Goal: Task Accomplishment & Management: Use online tool/utility

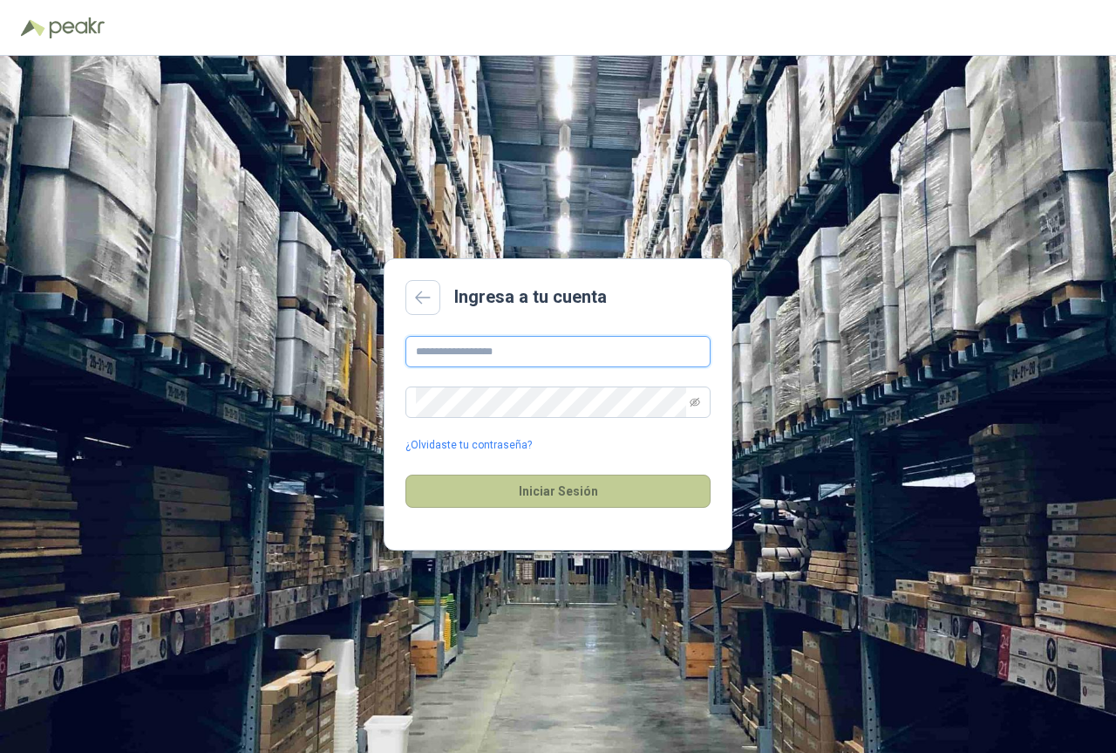
type input "**********"
click at [581, 490] on button "Iniciar Sesión" at bounding box center [558, 490] width 305 height 33
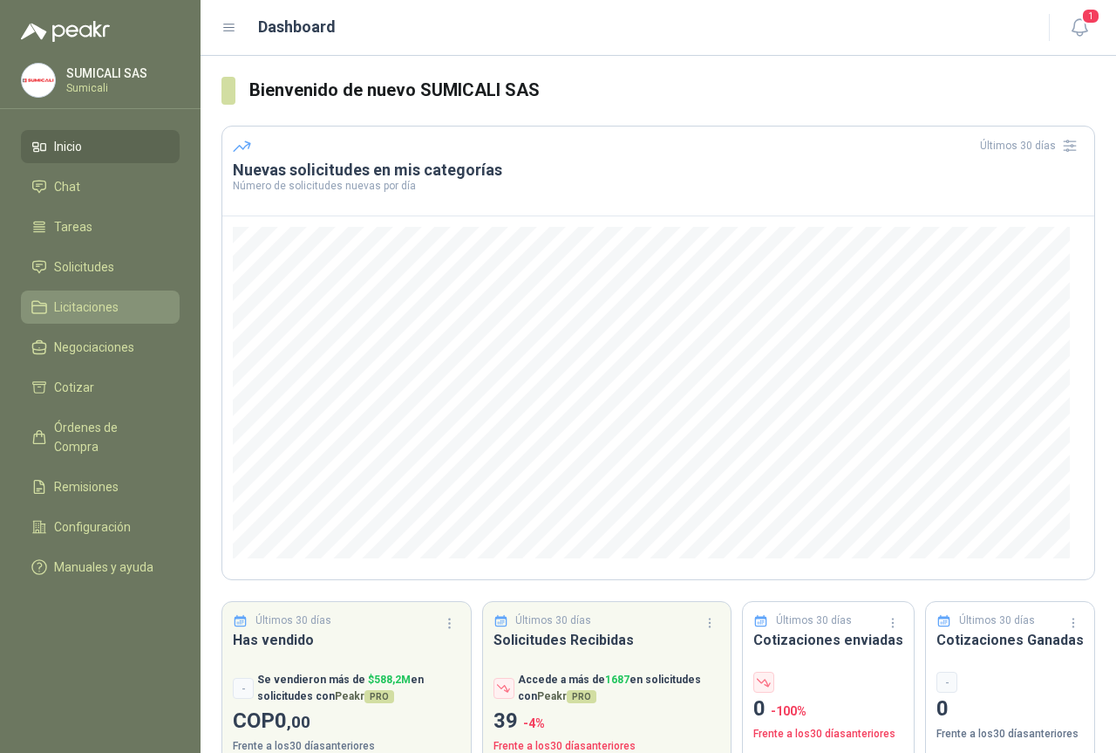
click at [98, 298] on span "Licitaciones" at bounding box center [86, 306] width 65 height 19
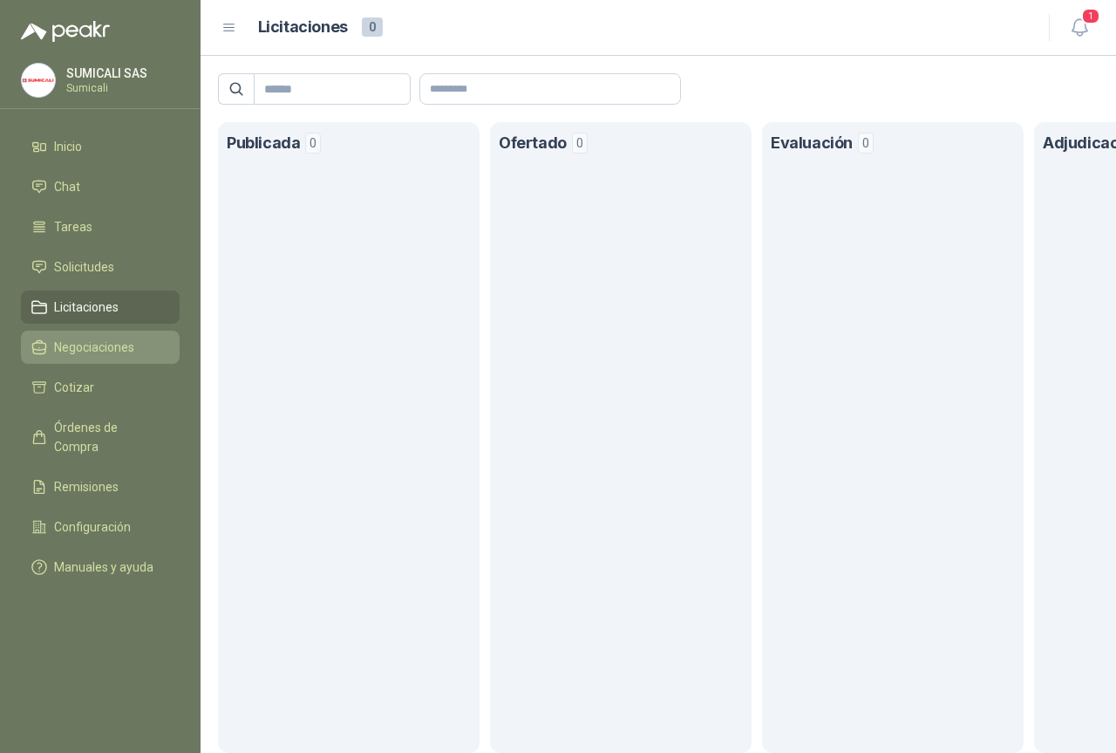
click at [104, 344] on span "Negociaciones" at bounding box center [94, 347] width 80 height 19
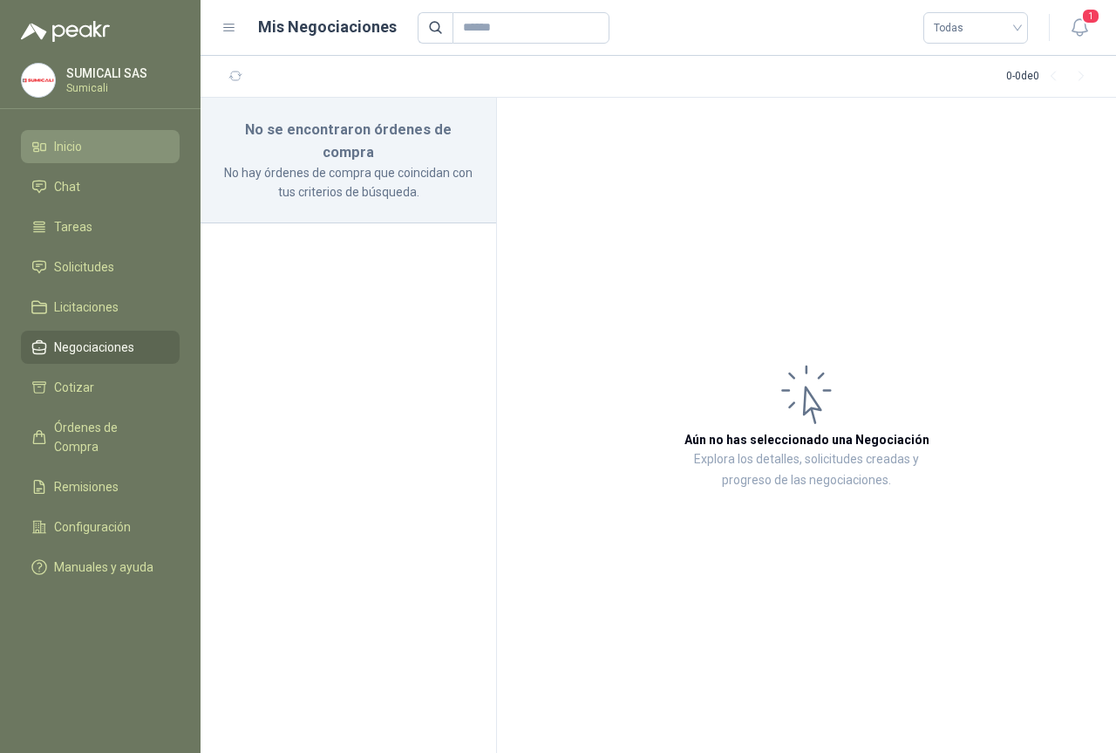
click at [92, 147] on li "Inicio" at bounding box center [100, 146] width 138 height 19
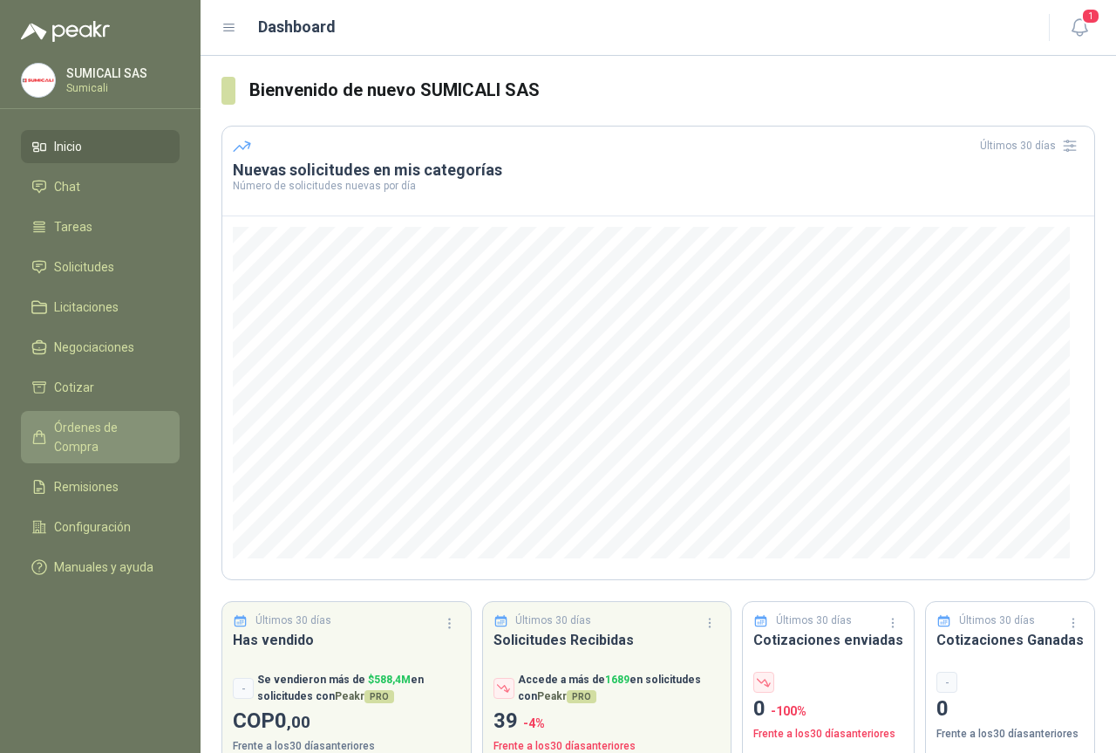
click at [119, 421] on span "Órdenes de Compra" at bounding box center [108, 437] width 109 height 38
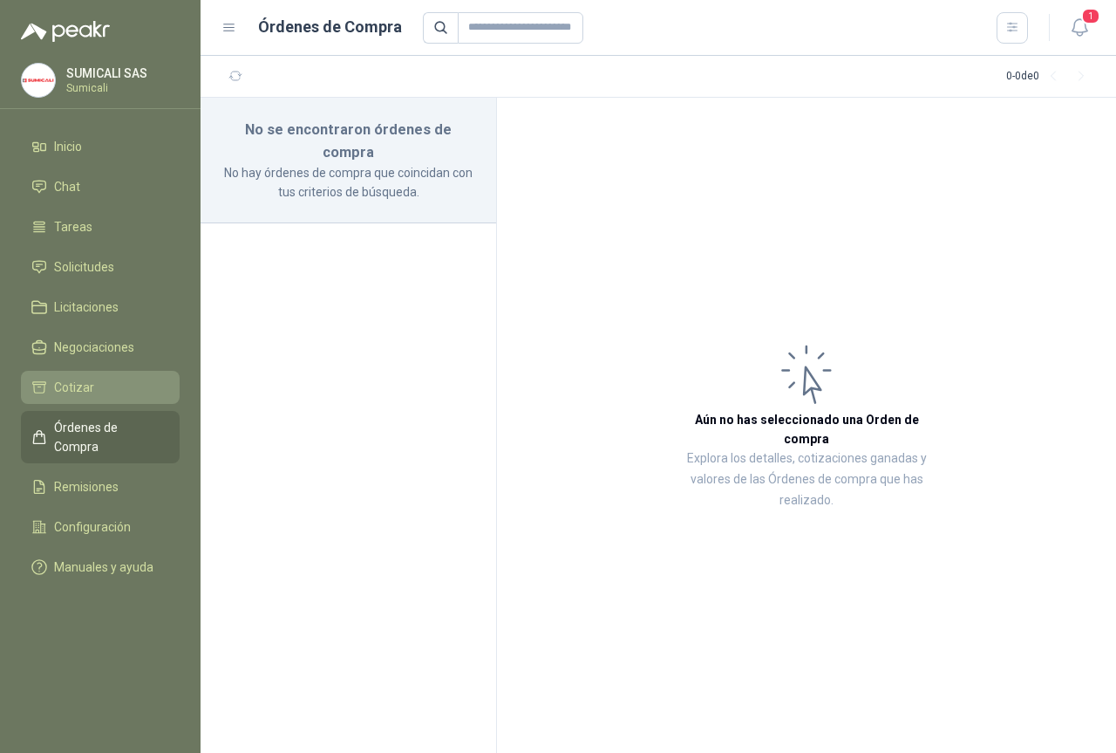
click at [97, 390] on li "Cotizar" at bounding box center [100, 387] width 138 height 19
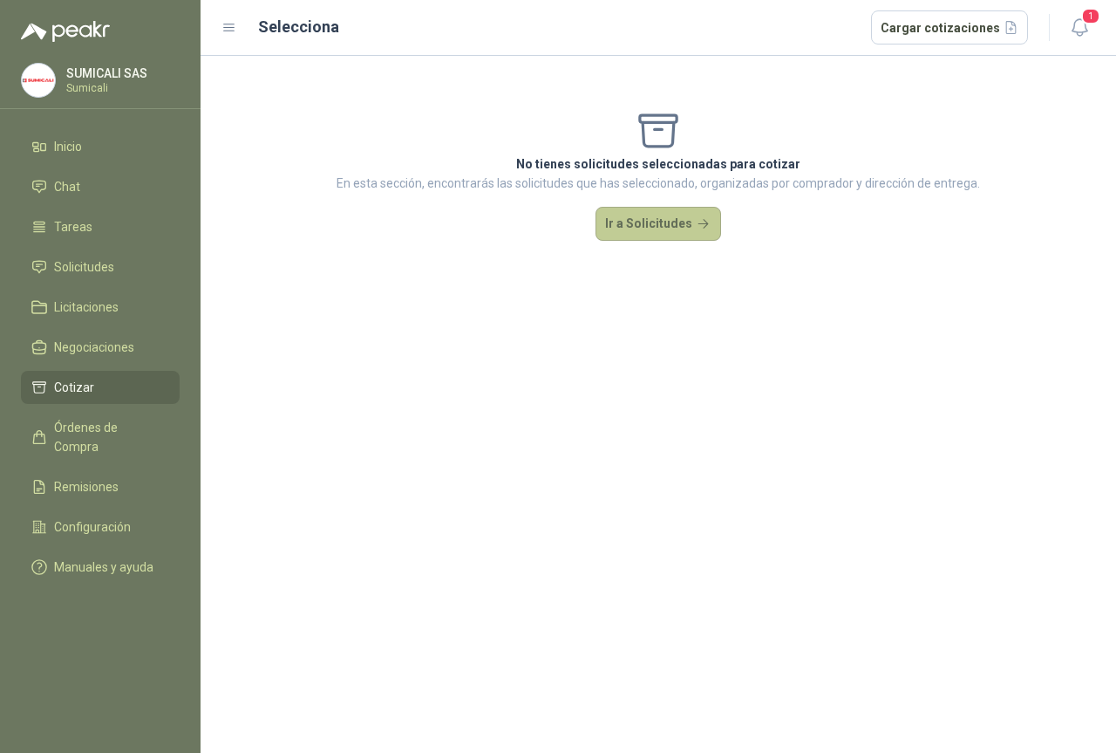
click at [663, 225] on button "Ir a Solicitudes" at bounding box center [659, 224] width 126 height 35
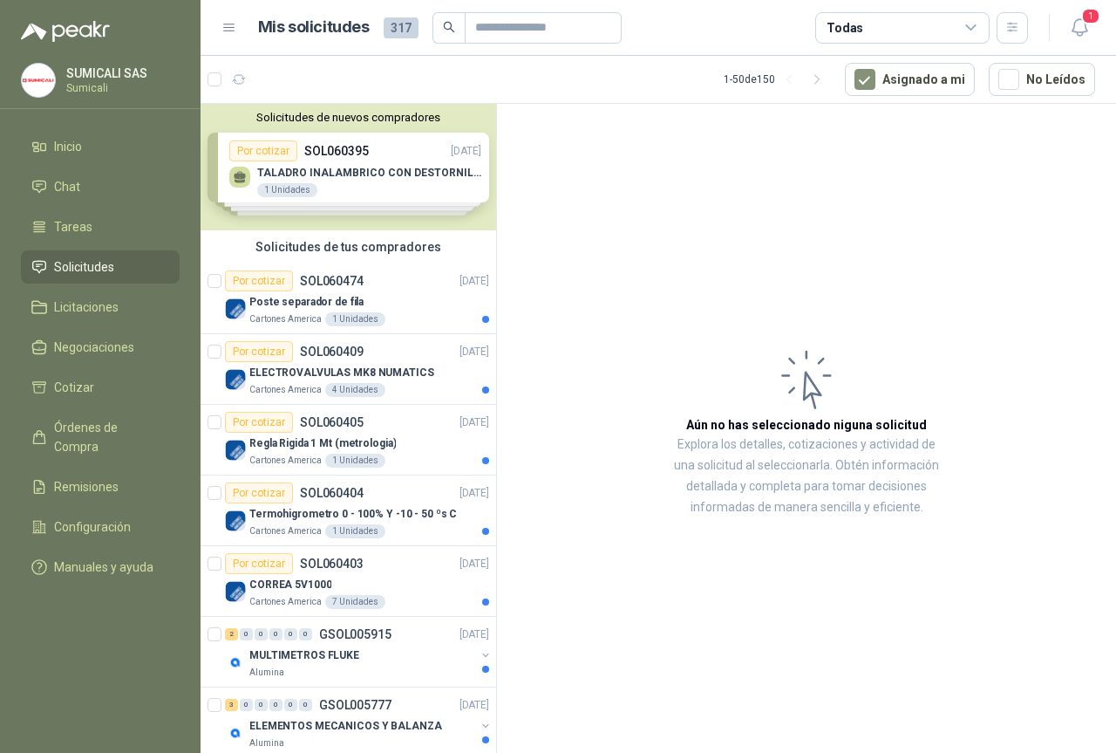
click at [341, 186] on div "Solicitudes de nuevos compradores Por cotizar SOL060395 [DATE] TALADRO INALAMBR…" at bounding box center [349, 167] width 296 height 126
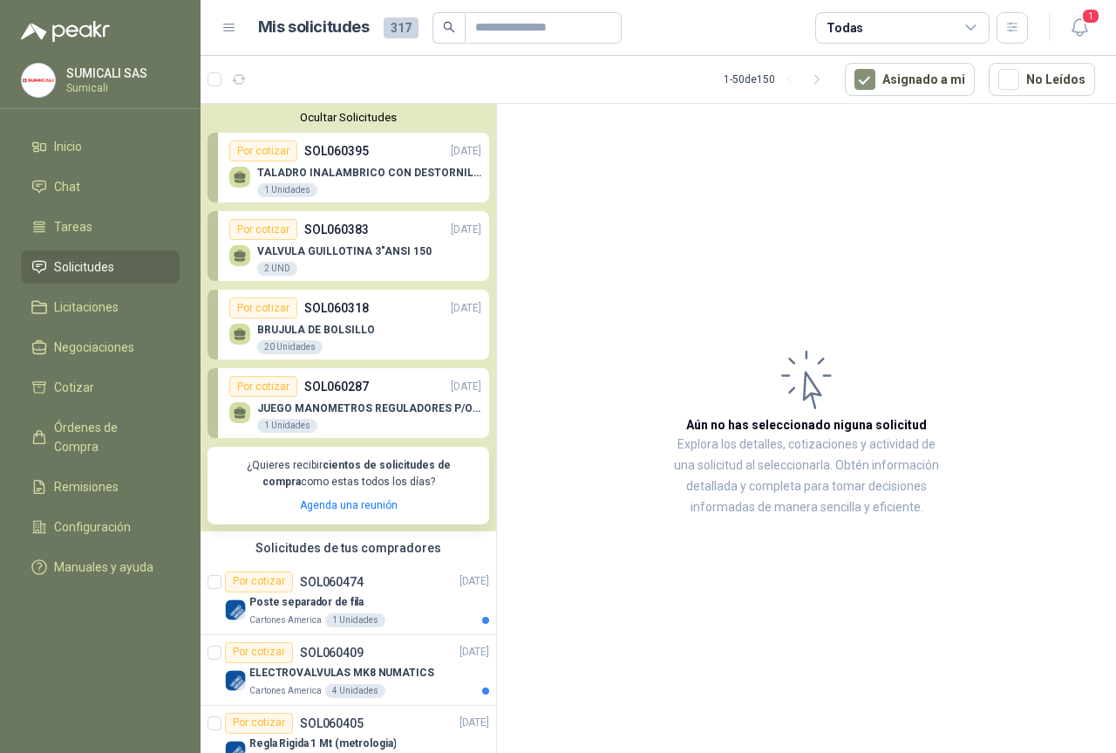
click at [318, 169] on p "TALADRO INALAMBRICO CON DESTORNILLADOR DE ESTRIA" at bounding box center [369, 173] width 224 height 12
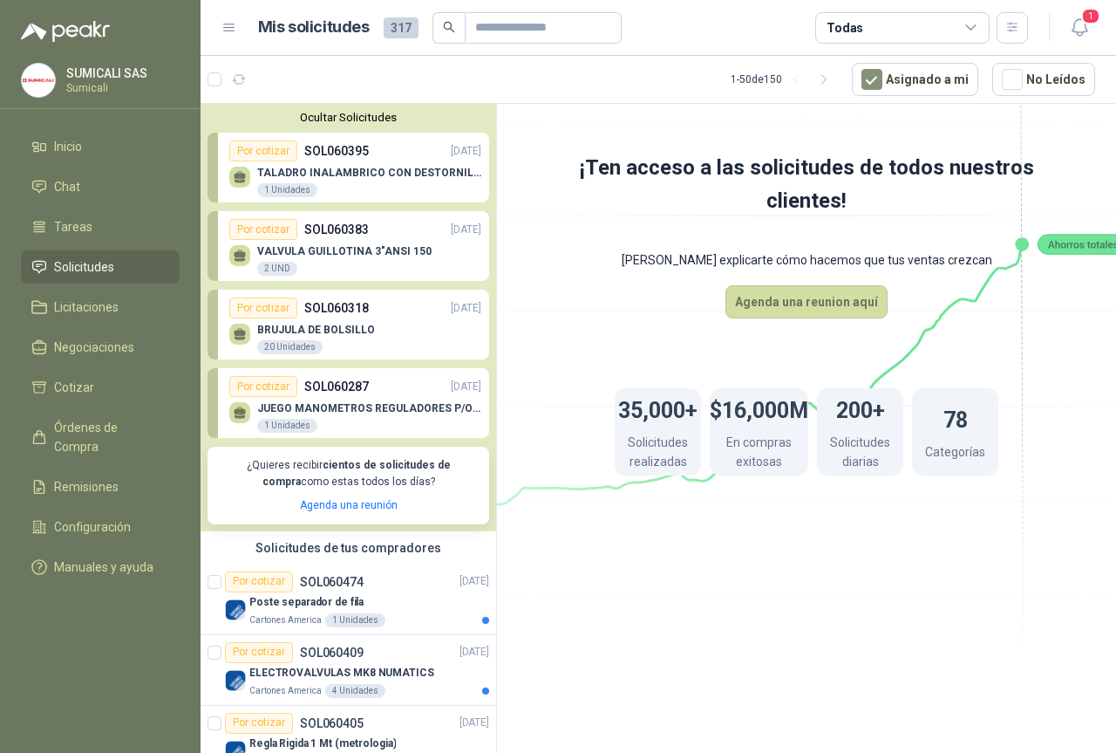
click at [342, 161] on div "Por cotizar SOL060395 [DATE]" at bounding box center [355, 150] width 252 height 21
click at [342, 174] on p "TALADRO INALAMBRICO CON DESTORNILLADOR DE ESTRIA" at bounding box center [369, 173] width 224 height 12
click at [264, 154] on div "Por cotizar" at bounding box center [263, 150] width 68 height 21
click at [346, 150] on p "SOL060395" at bounding box center [336, 150] width 65 height 19
click at [345, 163] on div "TALADRO INALAMBRICO CON DESTORNILLADOR DE ESTRIA 1 Unidades" at bounding box center [355, 179] width 252 height 37
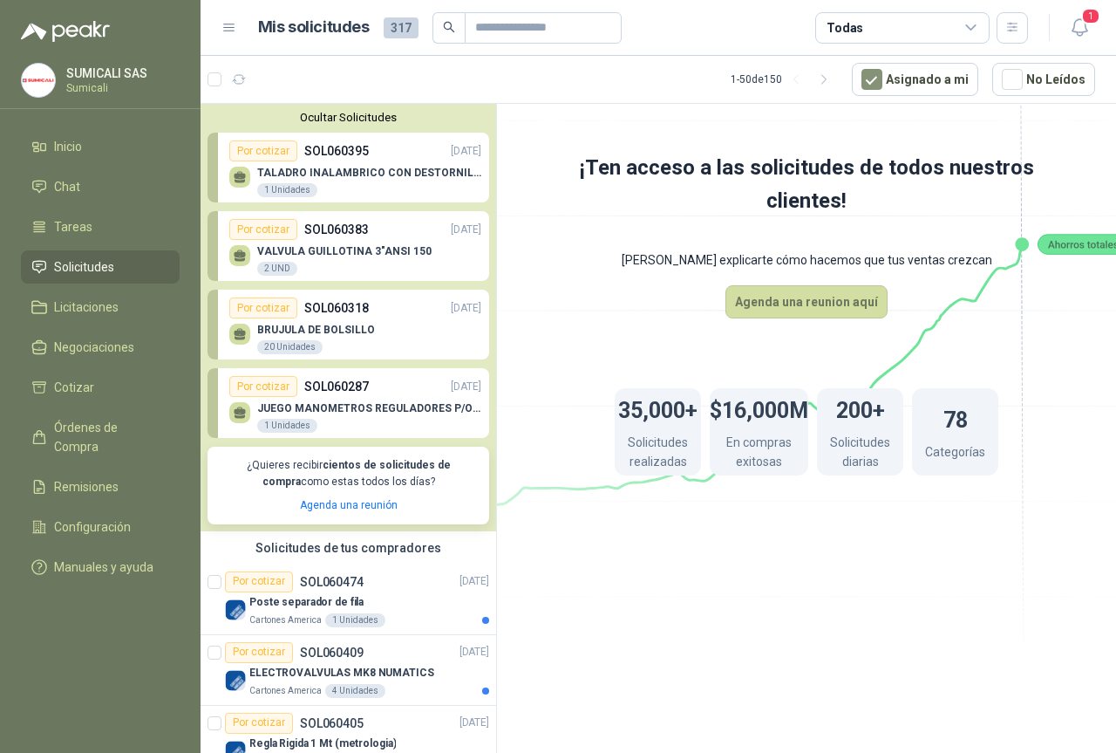
click at [334, 172] on p "TALADRO INALAMBRICO CON DESTORNILLADOR DE ESTRIA" at bounding box center [369, 173] width 224 height 12
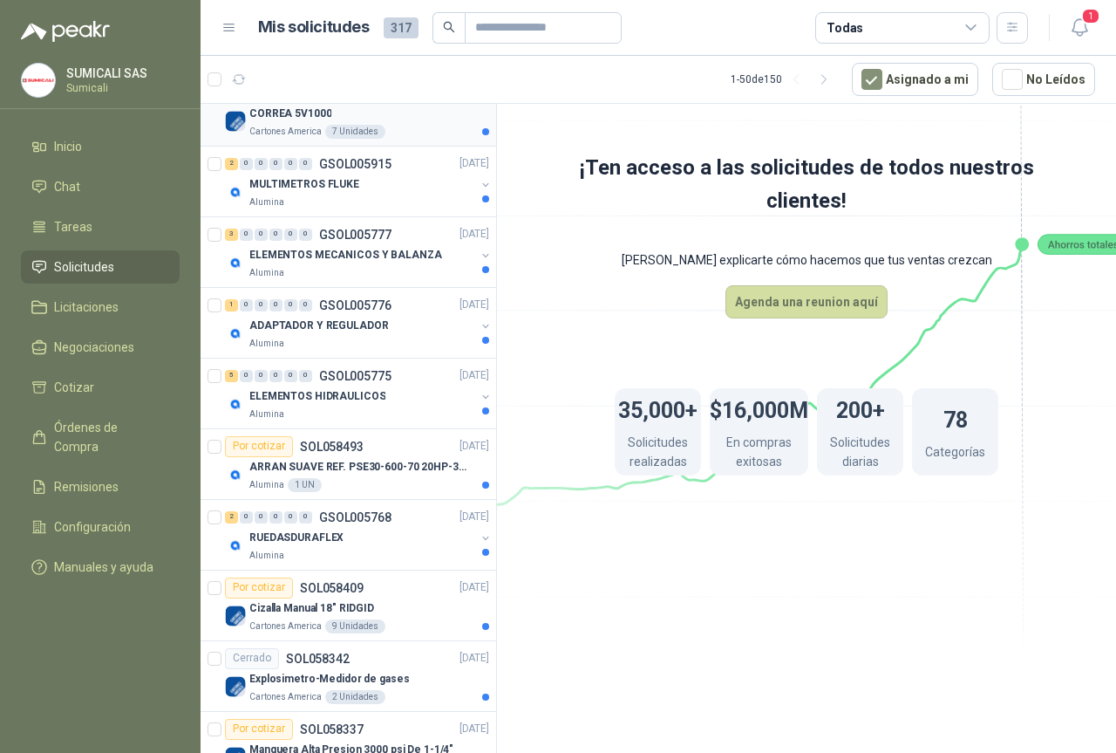
scroll to position [785, 0]
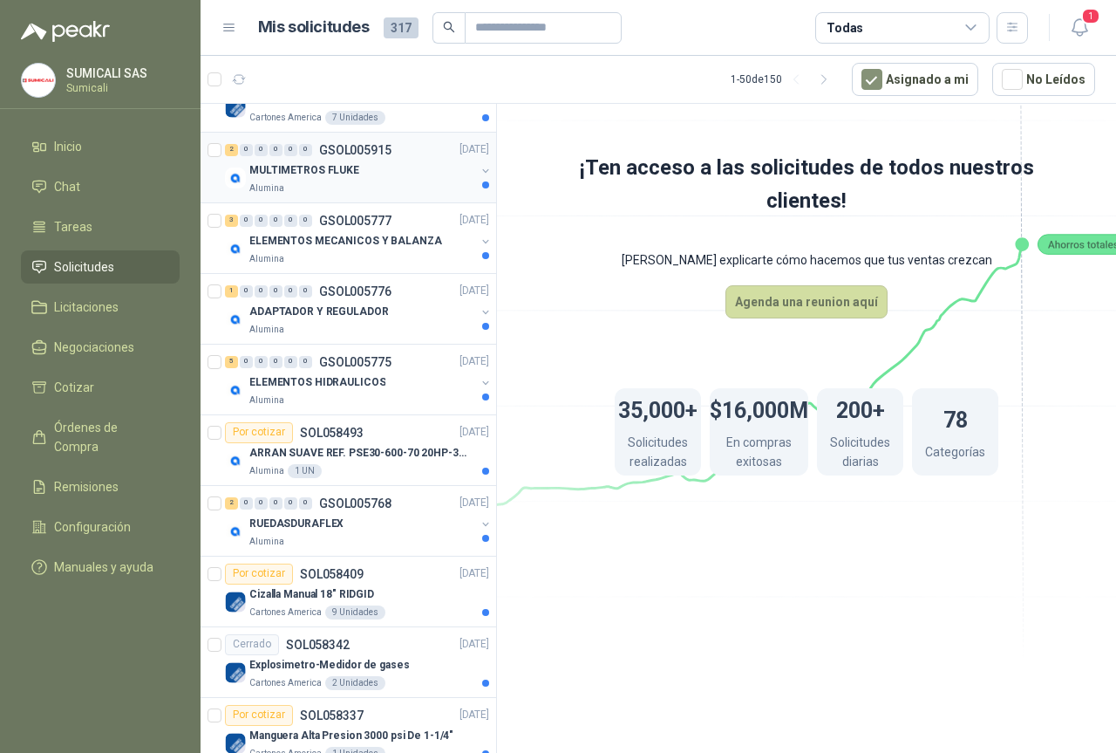
click at [341, 188] on div "Alumina" at bounding box center [362, 188] width 226 height 14
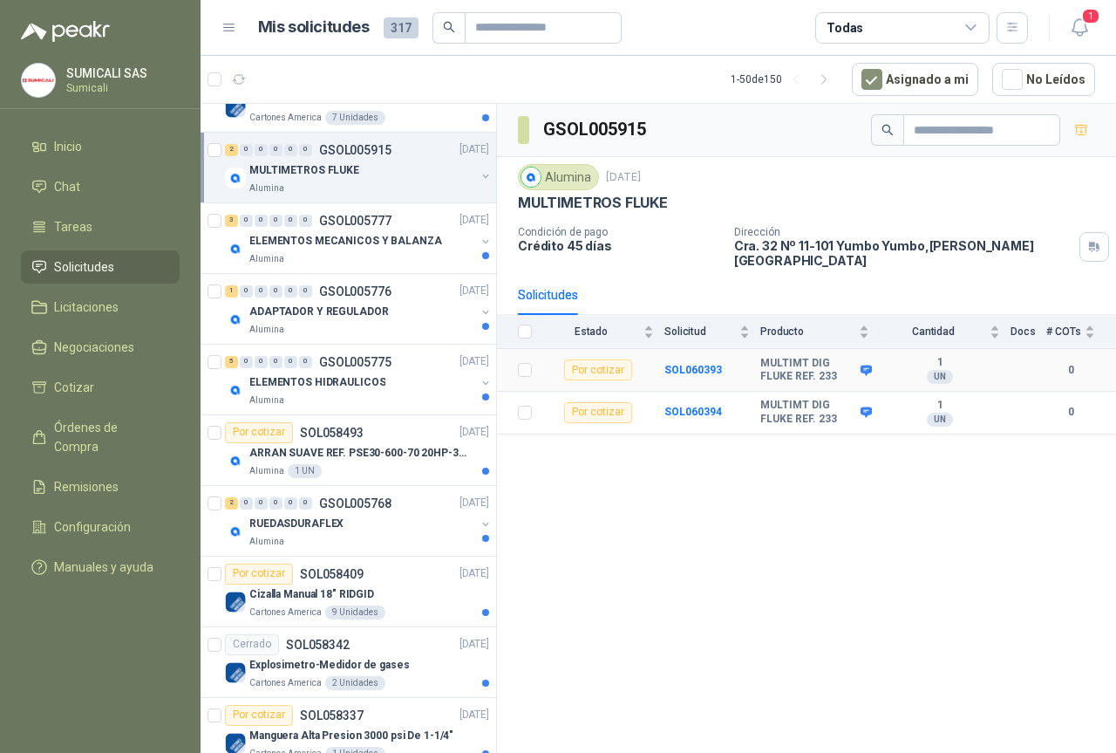
click at [612, 359] on div "Por cotizar" at bounding box center [598, 369] width 68 height 21
click at [768, 357] on b "MULTIMT DIG FLUKE REF. 233" at bounding box center [809, 370] width 96 height 27
drag, startPoint x: 762, startPoint y: 350, endPoint x: 839, endPoint y: 358, distance: 77.2
click at [839, 358] on b "MULTIMT DIG FLUKE REF. 233" at bounding box center [809, 370] width 96 height 27
copy b "MULTIMT DIG FLUKE REF. 233"
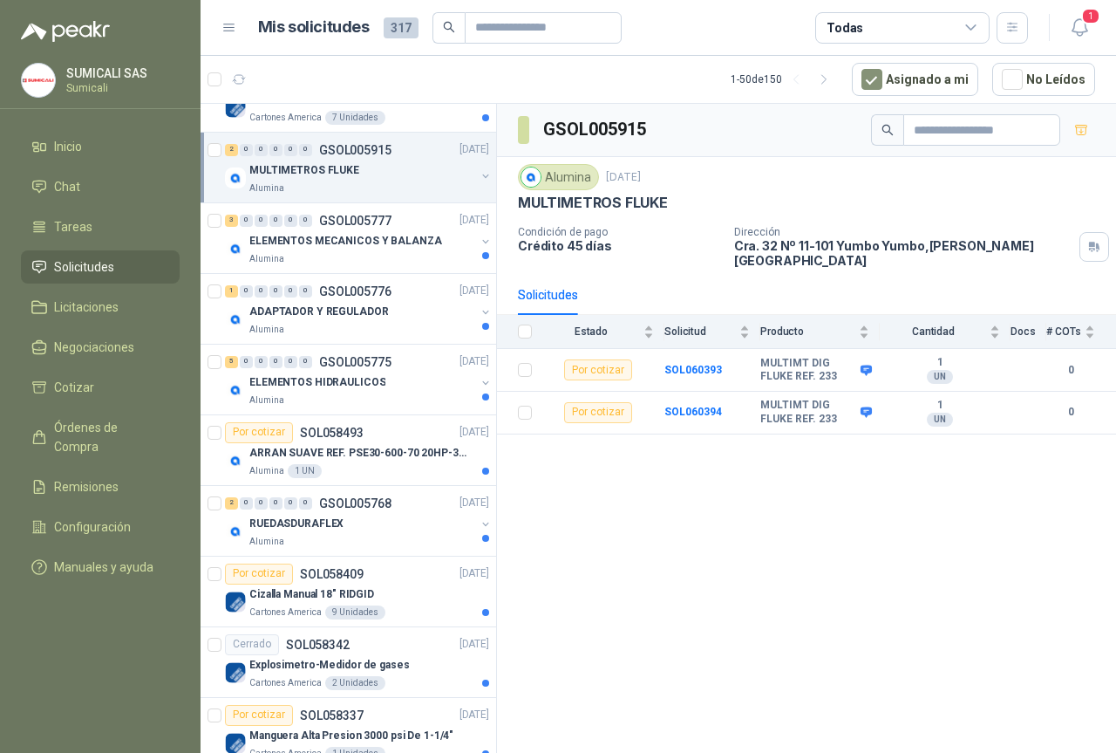
drag, startPoint x: 890, startPoint y: 493, endPoint x: 885, endPoint y: 481, distance: 12.1
click at [890, 488] on div "GSOL005915 Alumina [DATE] MULTIMETROS FLUKE Condición de pago Crédito 45 días D…" at bounding box center [806, 431] width 619 height 655
drag, startPoint x: 836, startPoint y: 358, endPoint x: 763, endPoint y: 348, distance: 73.1
click at [763, 357] on b "MULTIMT DIG FLUKE REF. 233" at bounding box center [809, 370] width 96 height 27
copy b "MULTIMT DIG FLUKE REF. 233"
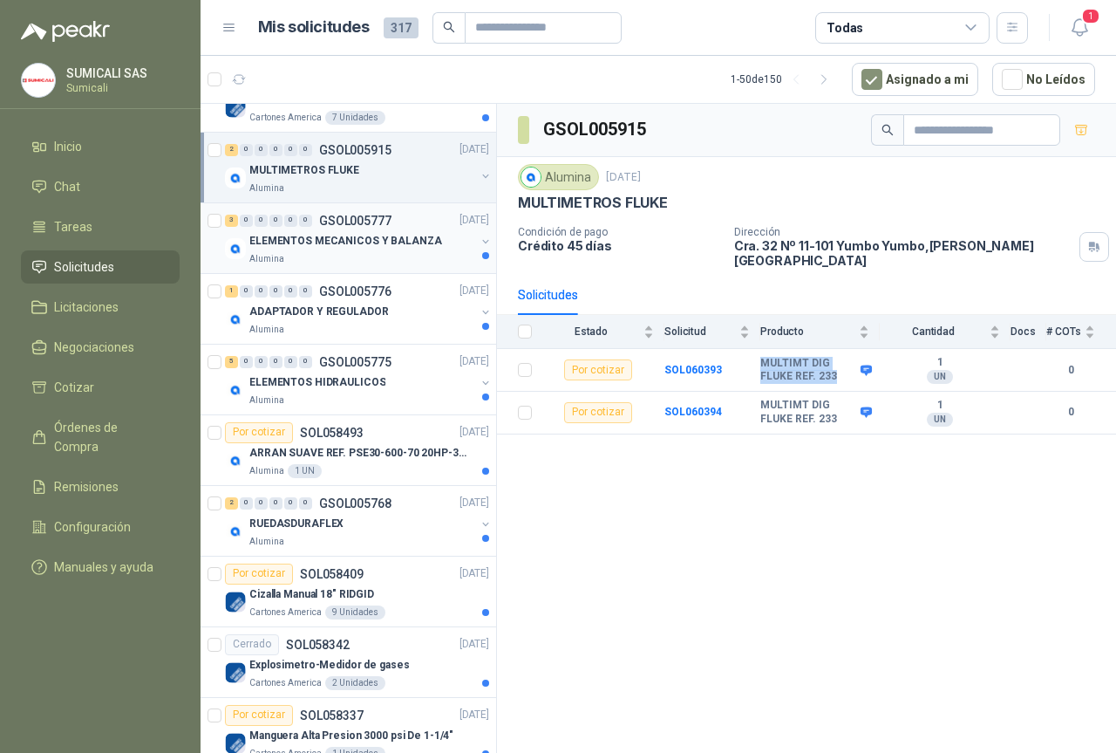
click at [302, 243] on p "ELEMENTOS MECANICOS Y BALANZA" at bounding box center [345, 241] width 193 height 17
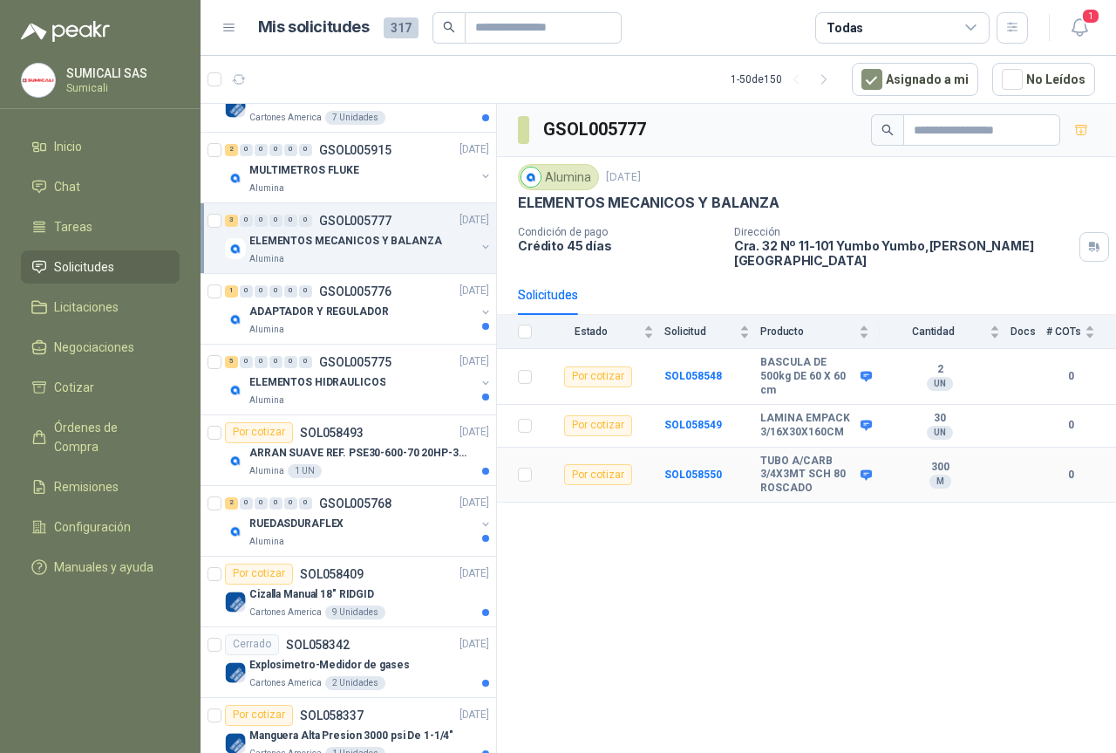
click at [615, 464] on div "Por cotizar" at bounding box center [598, 474] width 68 height 21
click at [609, 464] on div "Por cotizar" at bounding box center [598, 474] width 68 height 21
click at [867, 468] on icon at bounding box center [866, 474] width 13 height 13
click at [520, 465] on label at bounding box center [525, 474] width 14 height 19
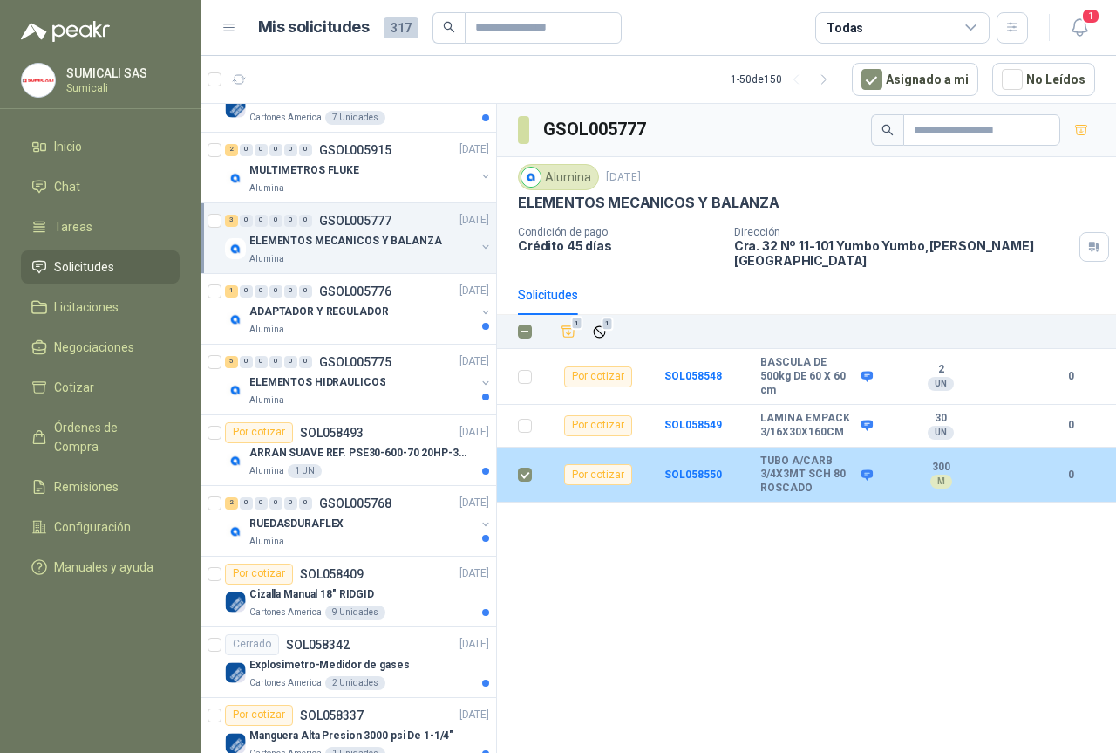
click at [591, 464] on div "Por cotizar" at bounding box center [598, 474] width 68 height 21
click at [509, 455] on td at bounding box center [519, 475] width 45 height 56
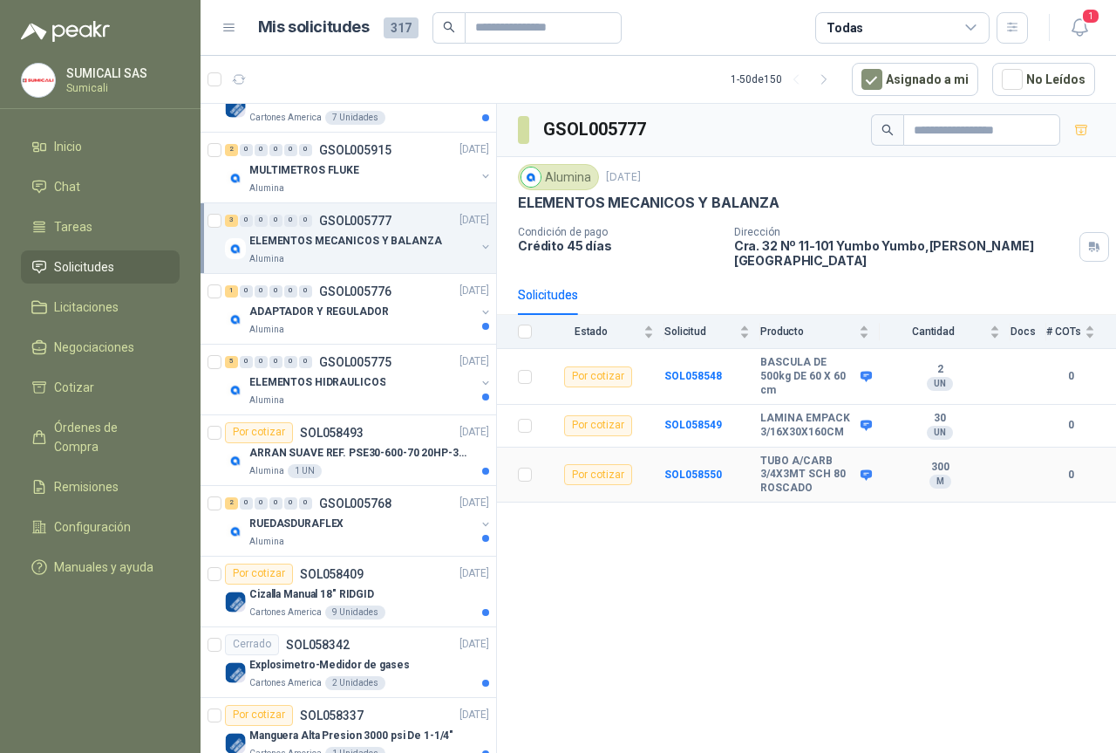
click at [584, 464] on div "Por cotizar" at bounding box center [598, 474] width 68 height 21
click at [582, 464] on div "Por cotizar" at bounding box center [598, 474] width 68 height 21
click at [710, 468] on b "SOL058550" at bounding box center [694, 474] width 58 height 12
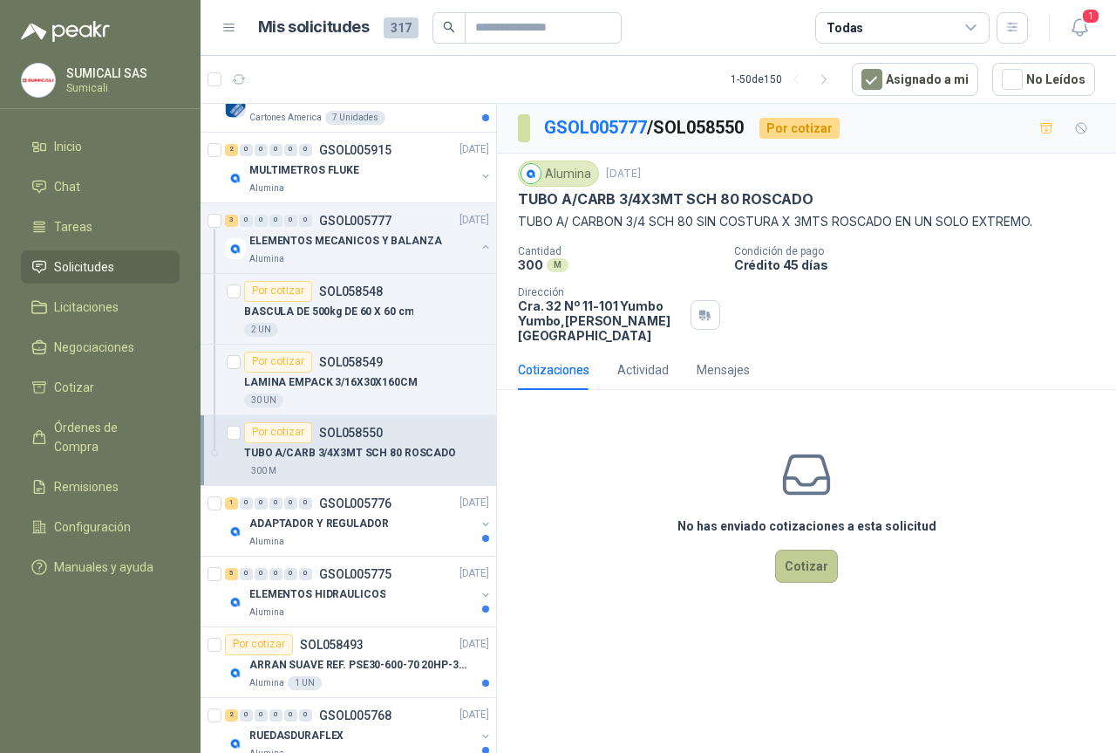
click at [793, 549] on button "Cotizar" at bounding box center [806, 565] width 63 height 33
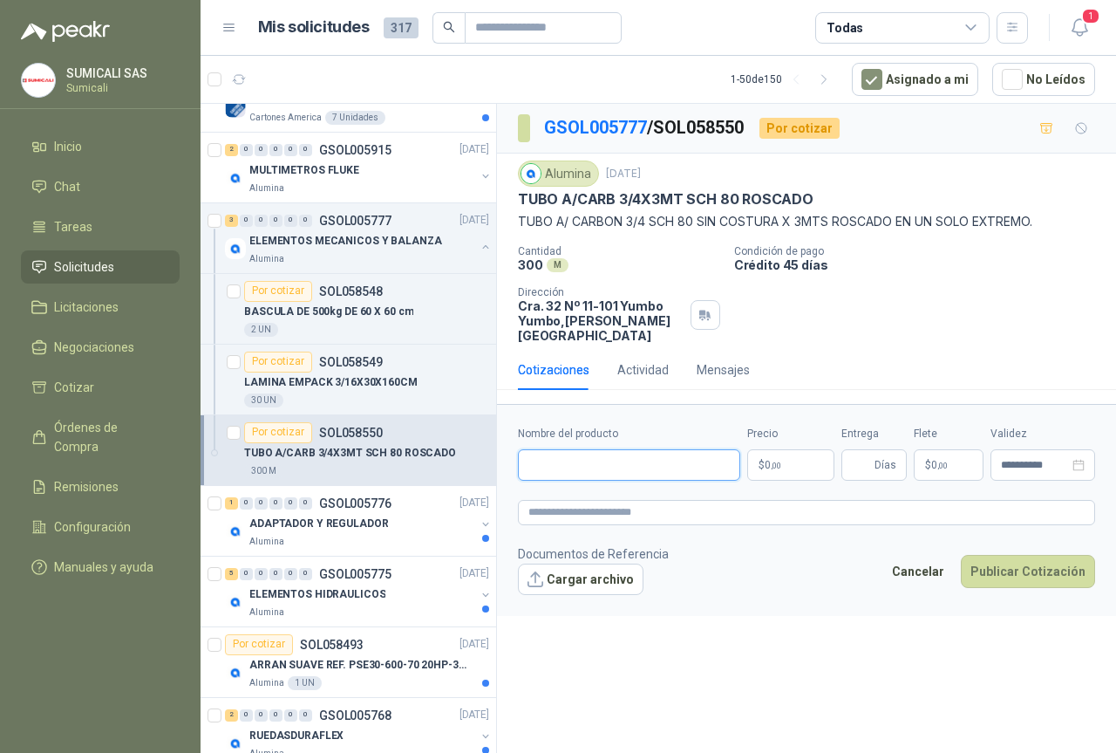
click at [664, 457] on input "Nombre del producto" at bounding box center [629, 464] width 222 height 31
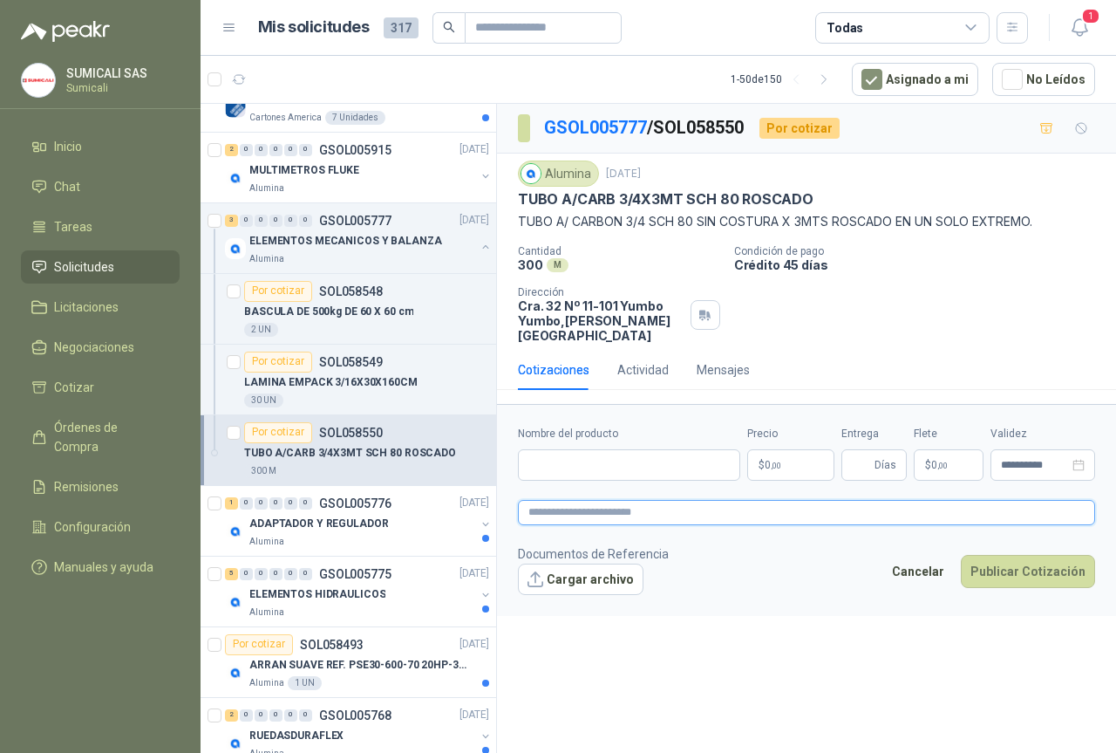
click at [638, 501] on textarea at bounding box center [806, 512] width 577 height 25
click at [730, 360] on div "Mensajes" at bounding box center [723, 369] width 53 height 19
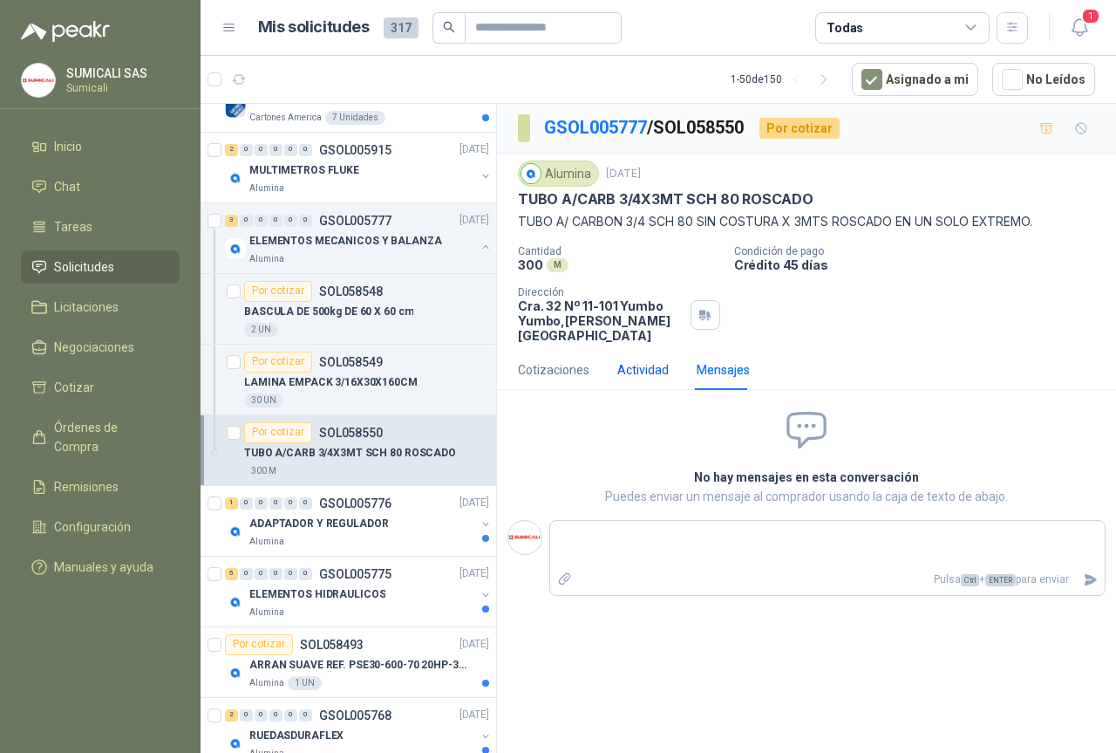
click at [644, 361] on div "Actividad" at bounding box center [643, 369] width 51 height 19
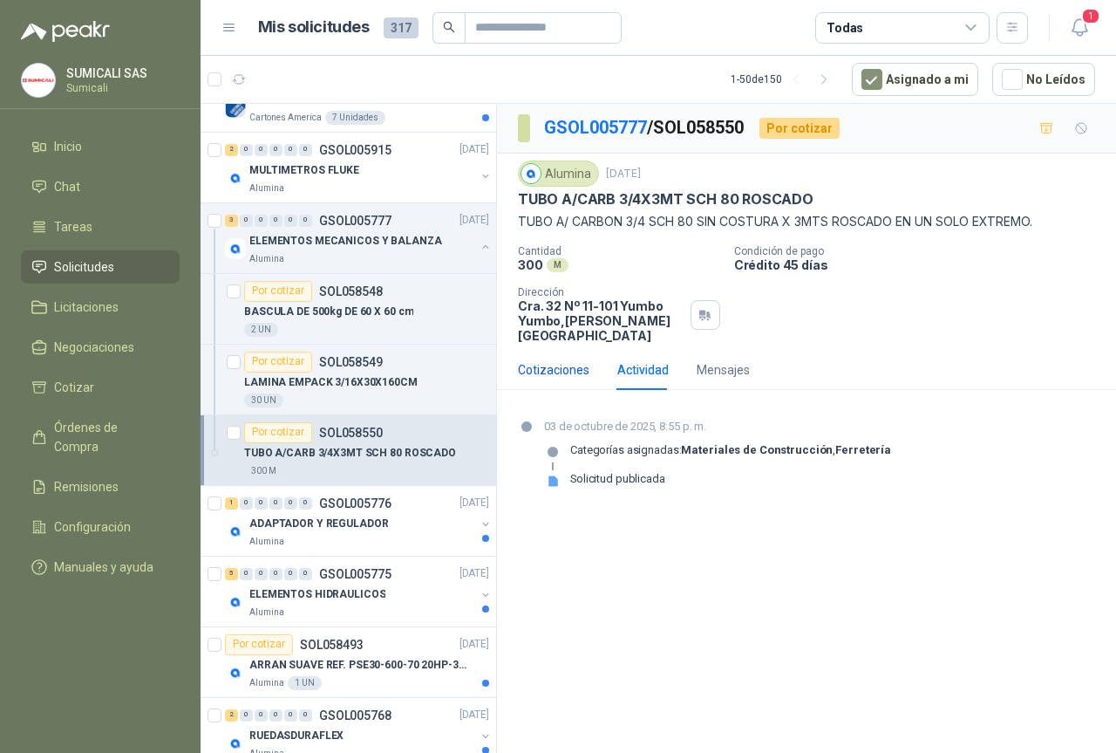
click at [569, 360] on div "Cotizaciones" at bounding box center [554, 369] width 72 height 19
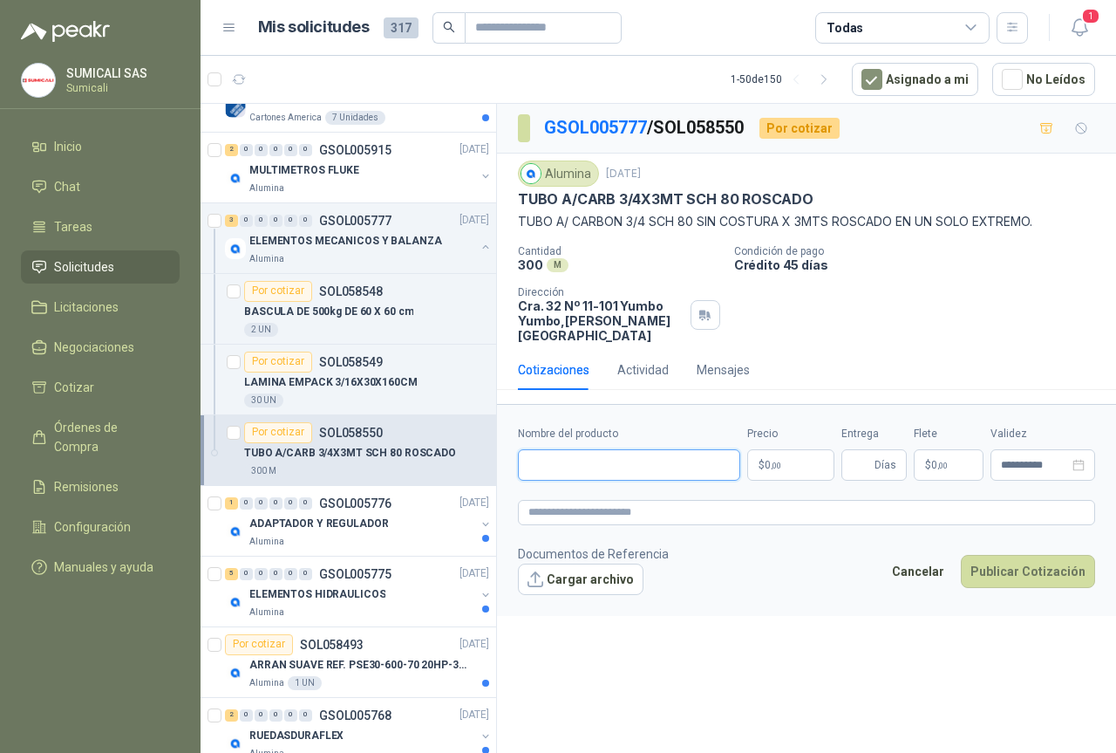
click at [564, 449] on input "Nombre del producto" at bounding box center [629, 464] width 222 height 31
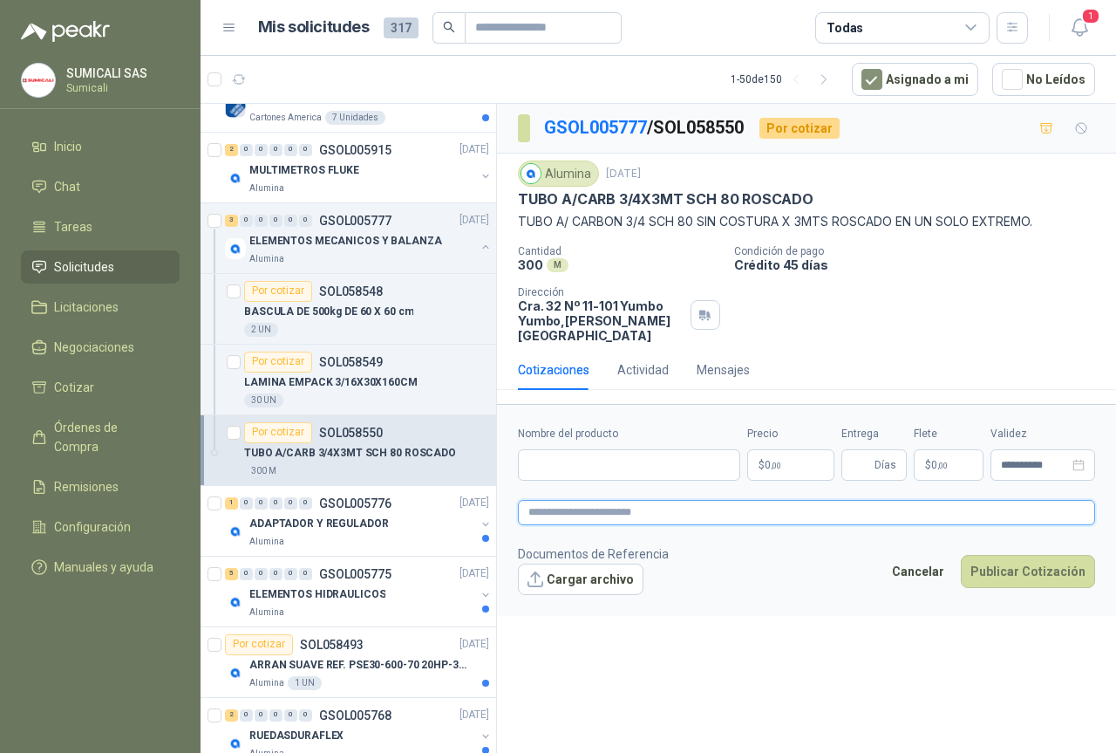
click at [606, 500] on textarea at bounding box center [806, 512] width 577 height 25
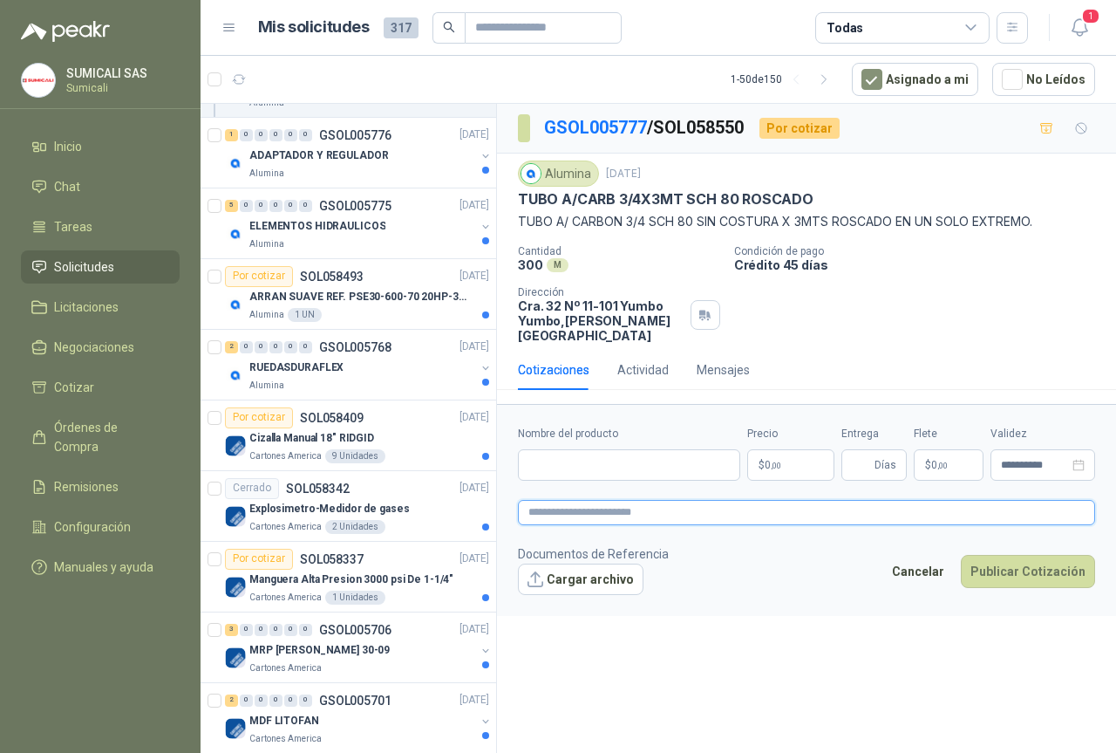
scroll to position [1134, 0]
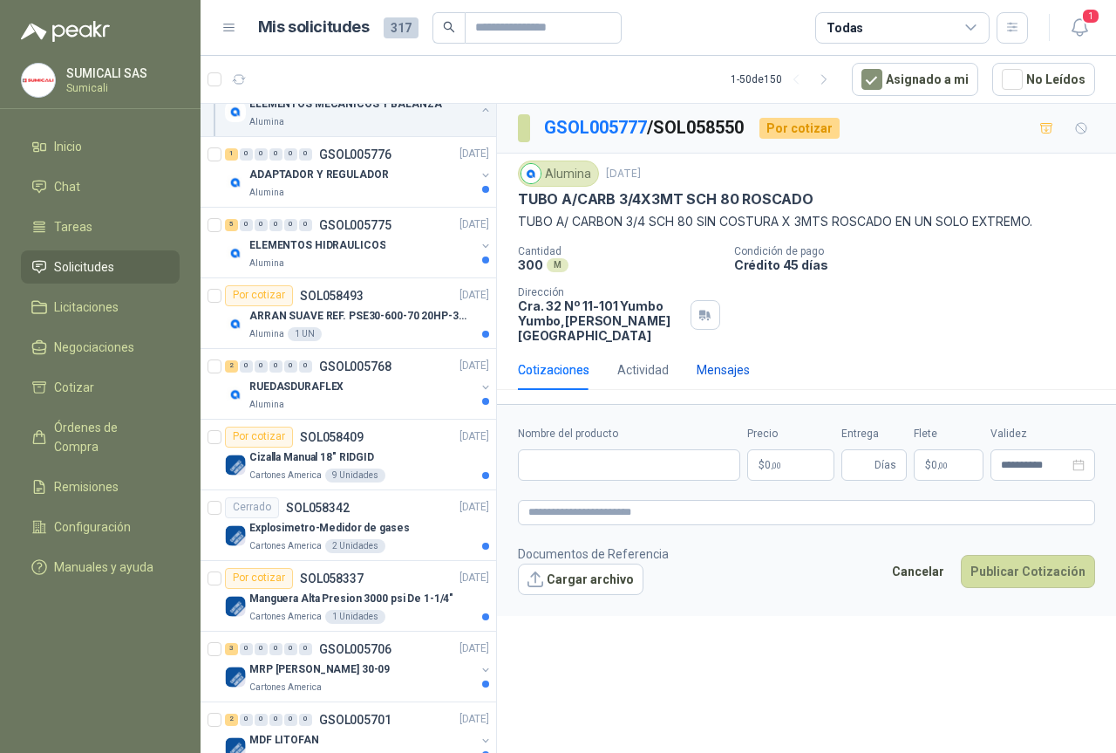
click at [723, 360] on div "Mensajes" at bounding box center [723, 369] width 53 height 19
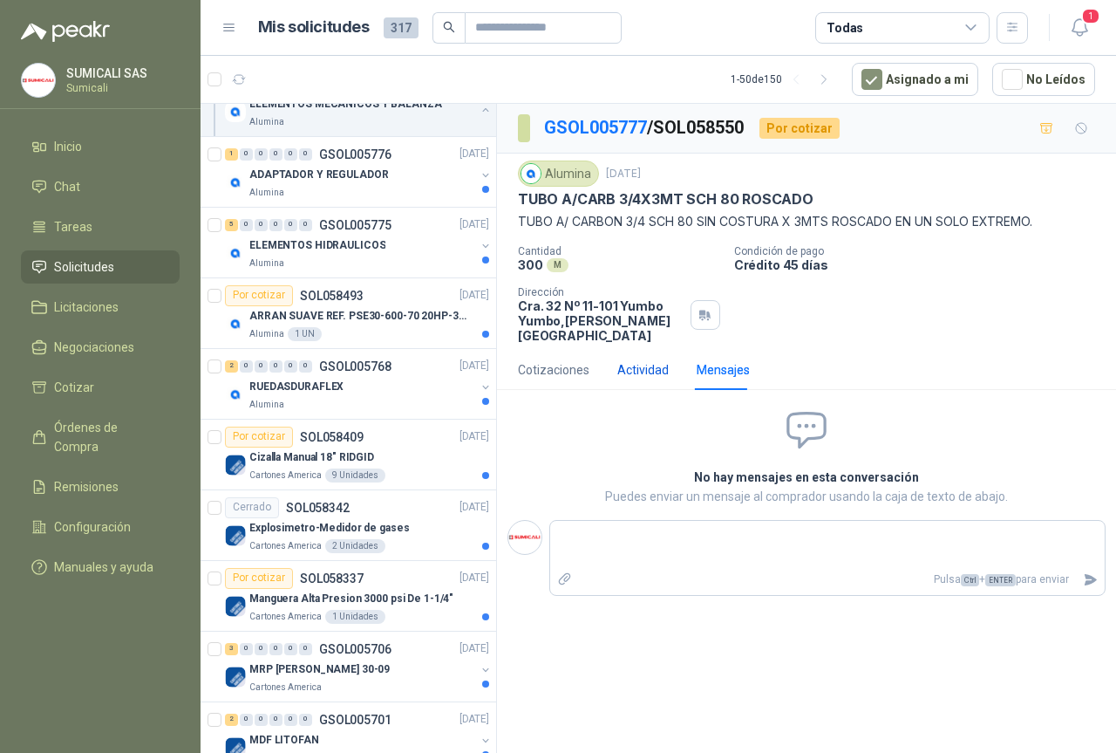
click at [636, 361] on div "Actividad" at bounding box center [643, 369] width 51 height 19
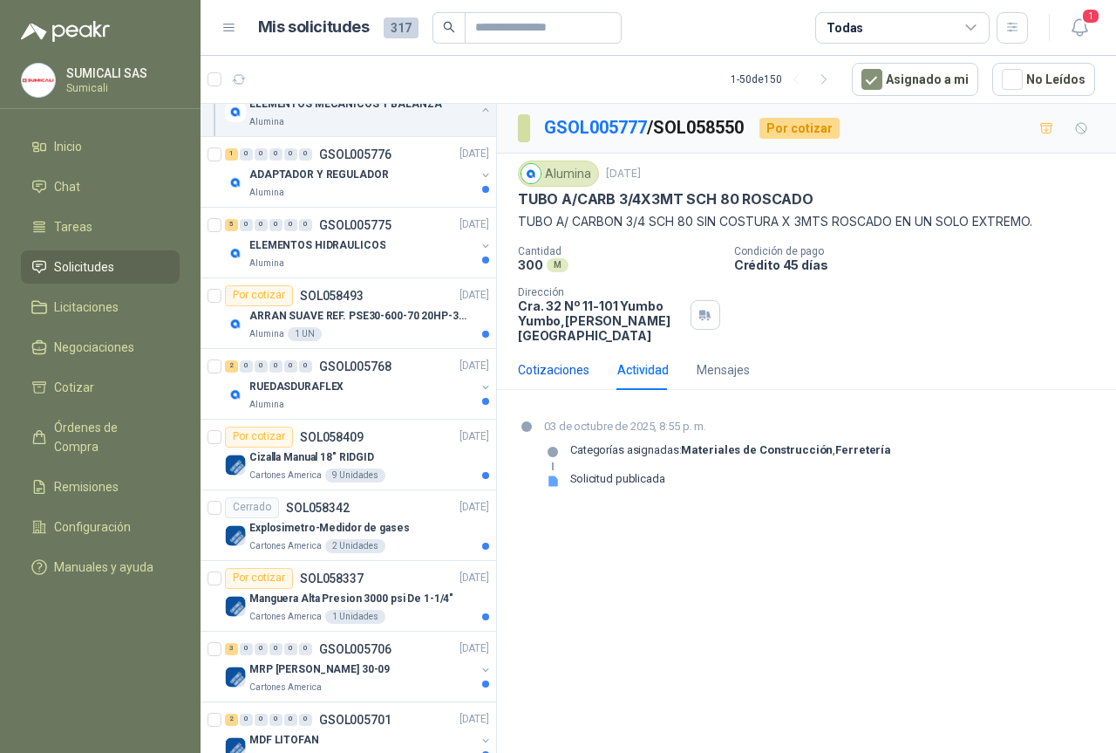
click at [540, 360] on div "Cotizaciones" at bounding box center [554, 369] width 72 height 19
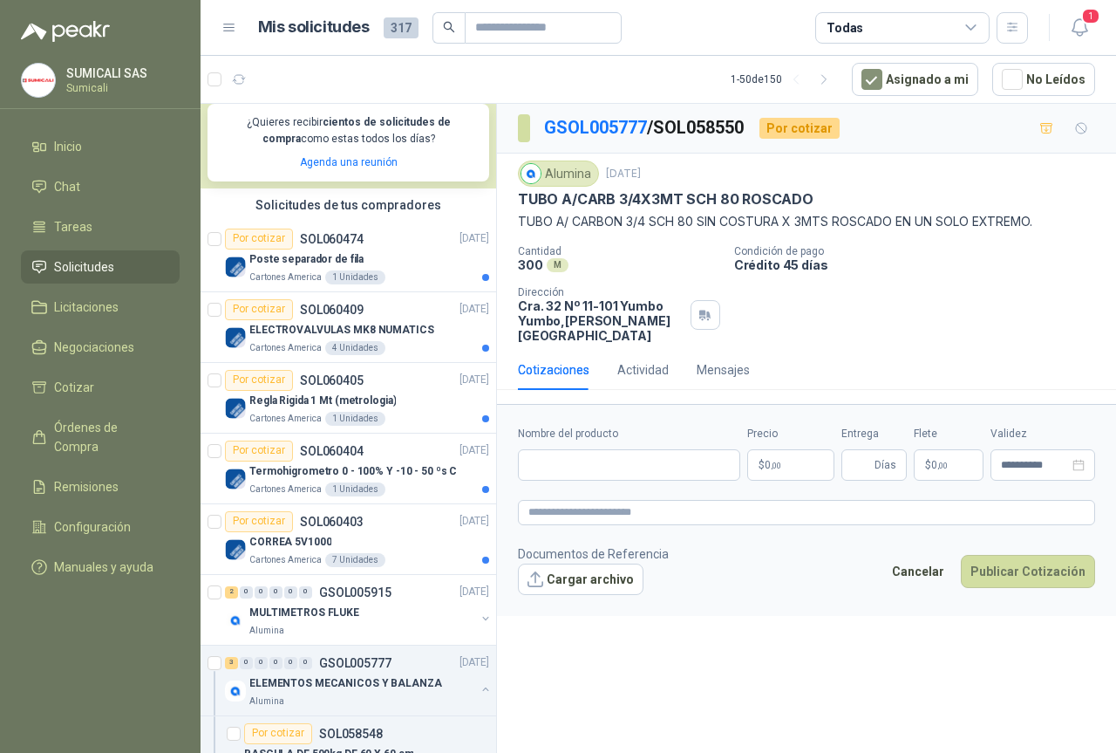
scroll to position [349, 0]
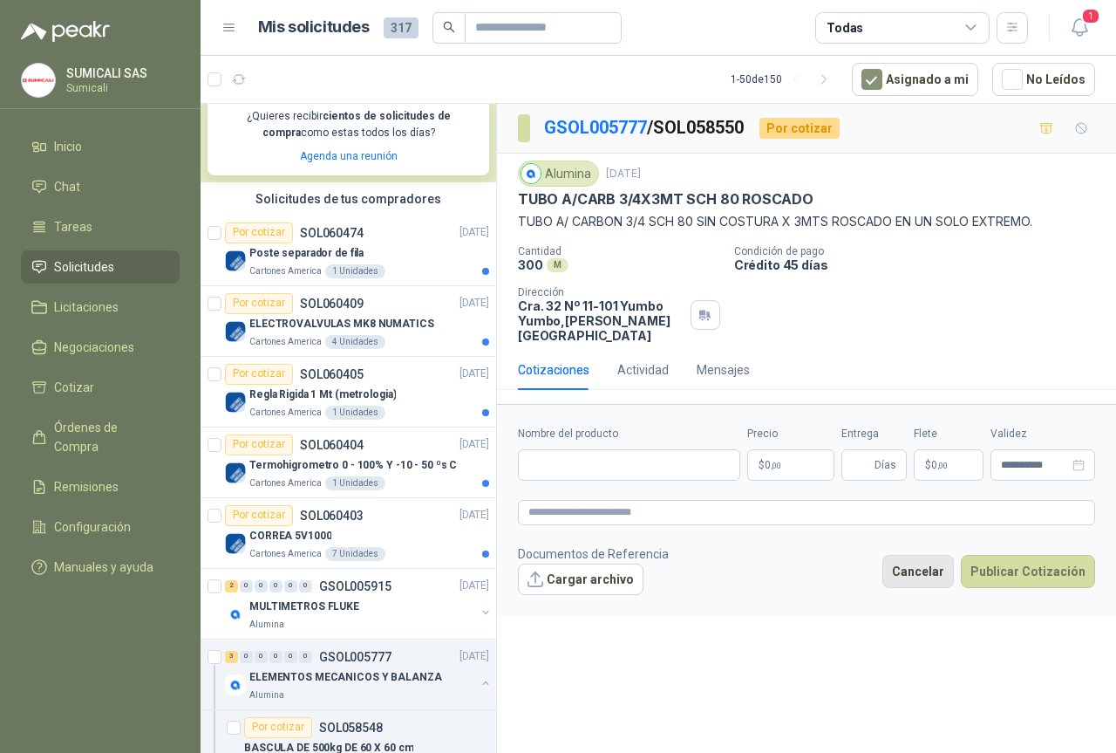
click at [932, 566] on button "Cancelar" at bounding box center [919, 571] width 72 height 33
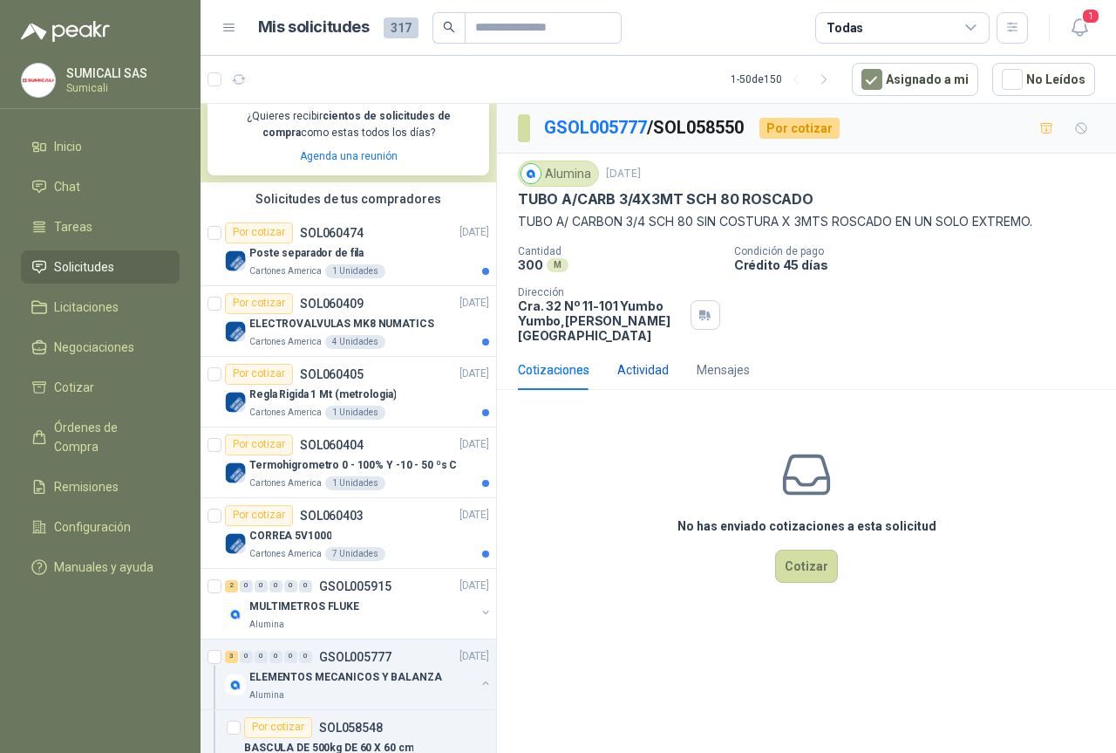
click at [644, 360] on div "Actividad" at bounding box center [643, 369] width 51 height 19
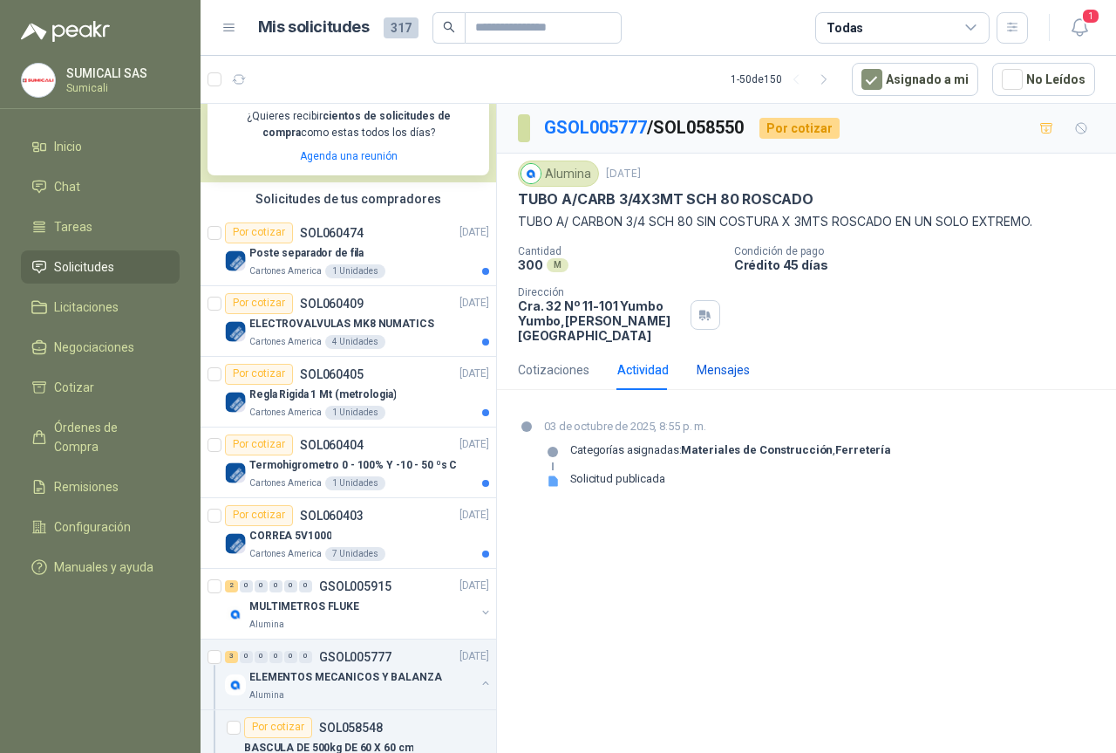
click at [714, 365] on div "Mensajes" at bounding box center [723, 369] width 53 height 19
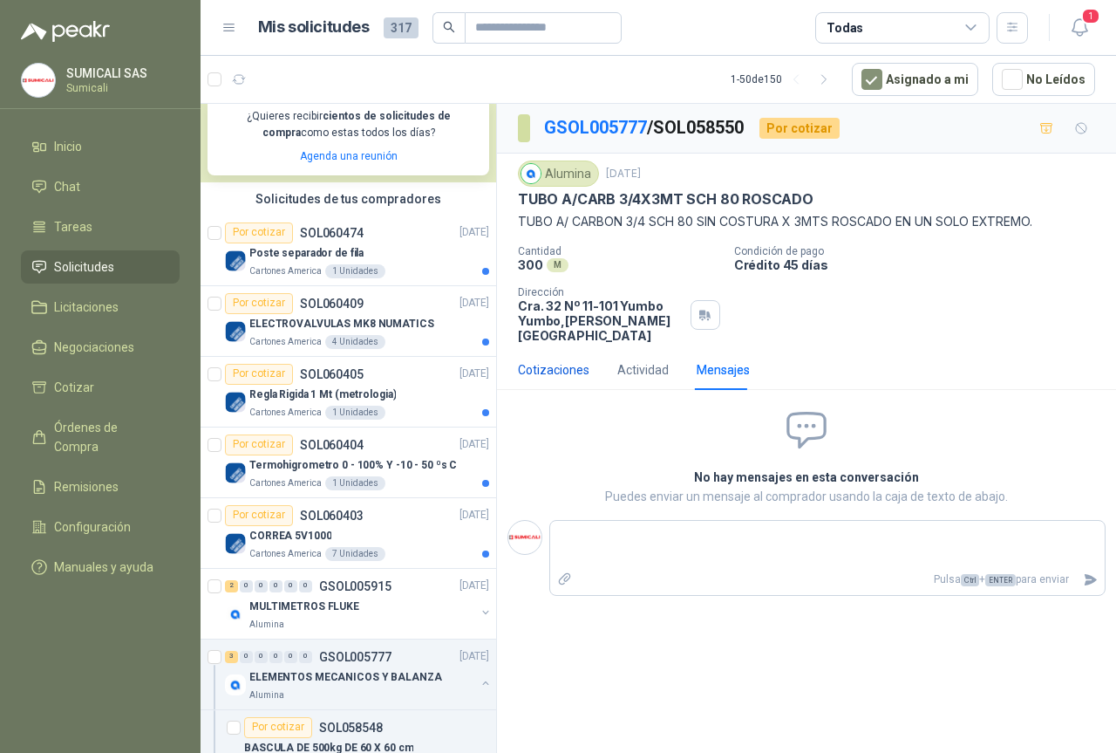
click at [570, 360] on div "Cotizaciones" at bounding box center [554, 369] width 72 height 19
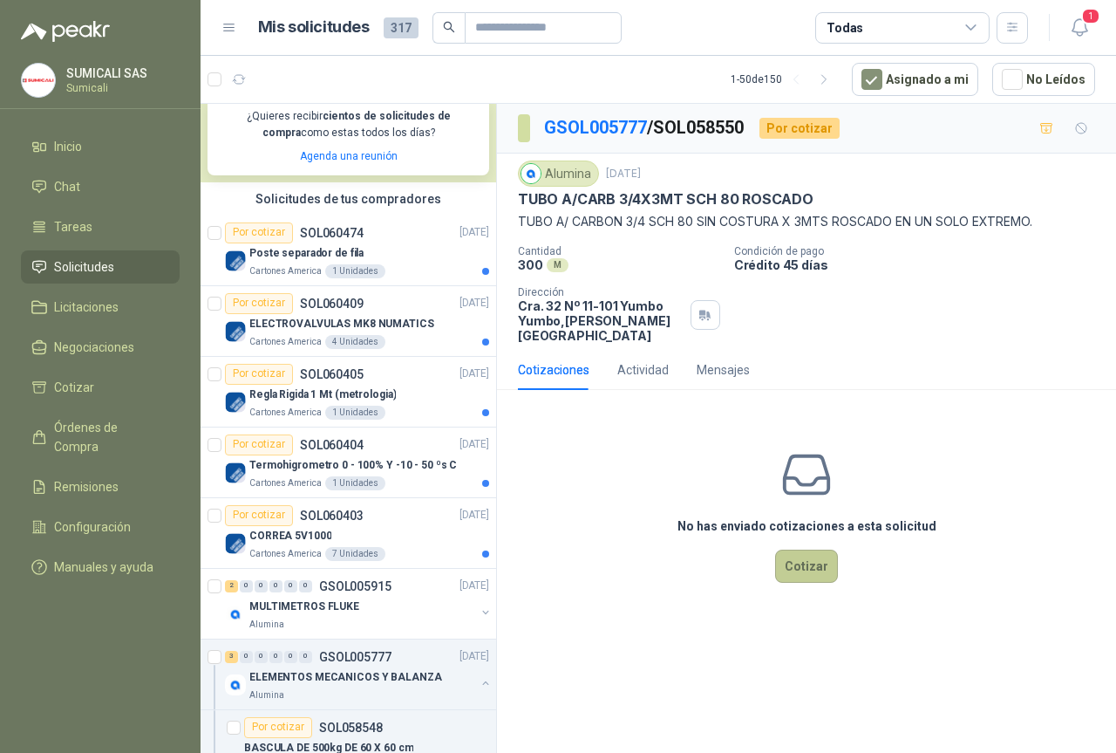
click at [804, 549] on button "Cotizar" at bounding box center [806, 565] width 63 height 33
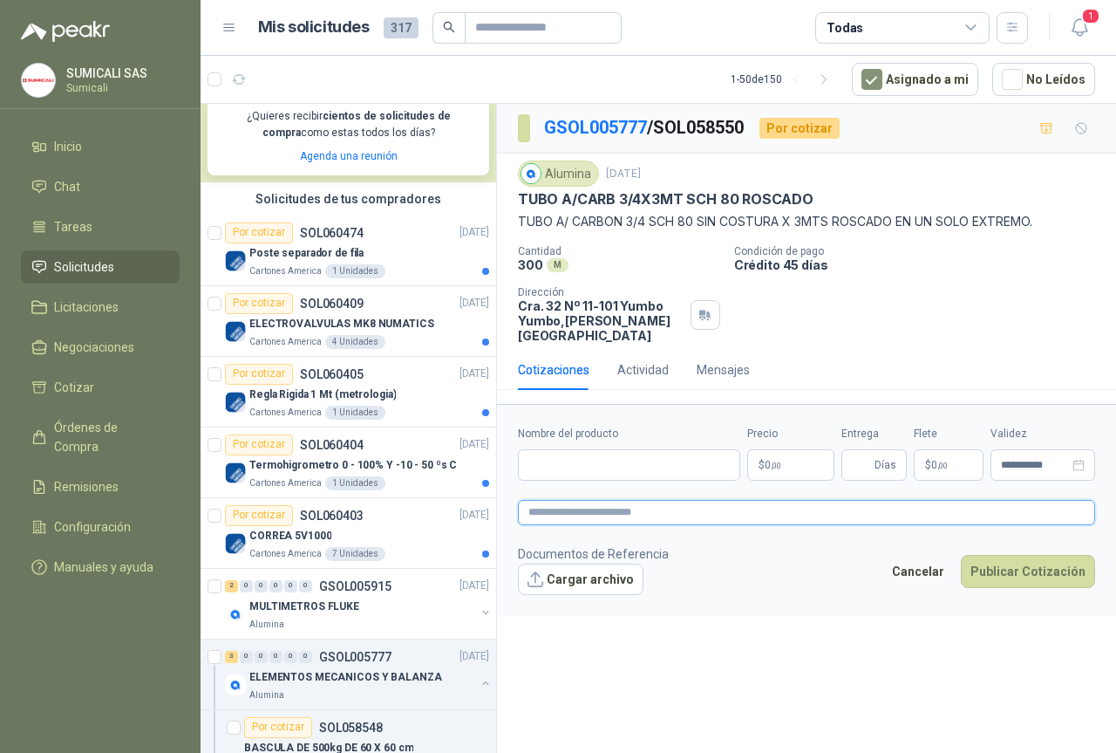
click at [604, 500] on textarea at bounding box center [806, 512] width 577 height 25
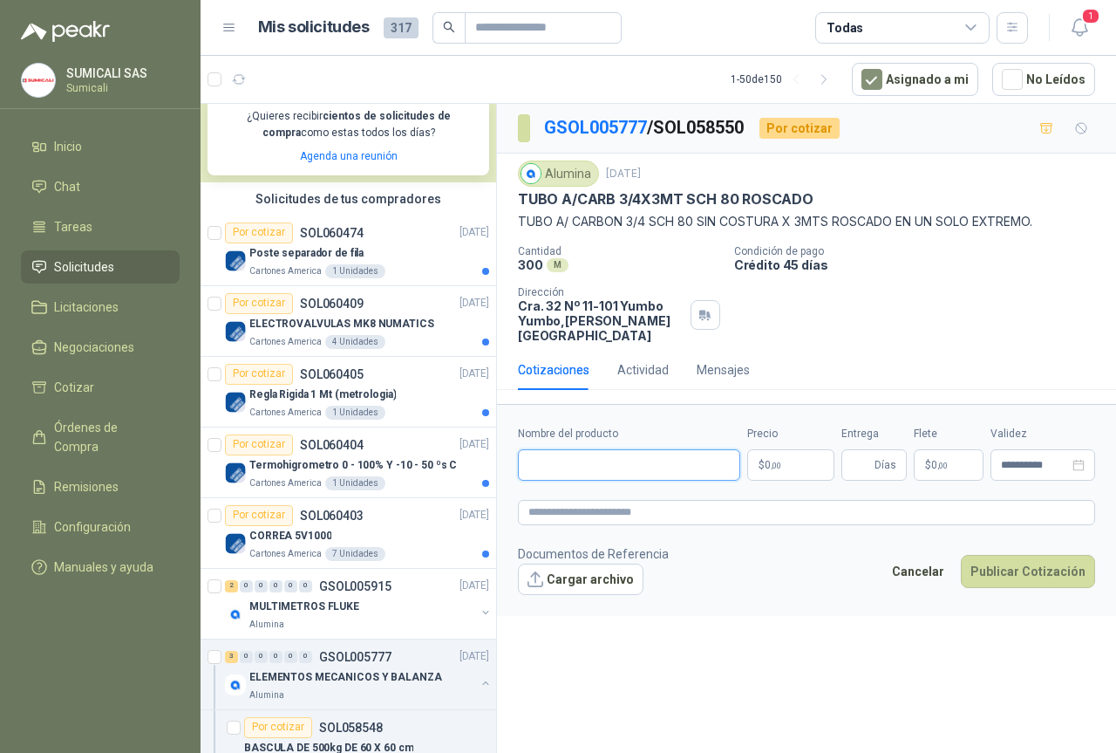
click at [620, 449] on input "Nombre del producto" at bounding box center [629, 464] width 222 height 31
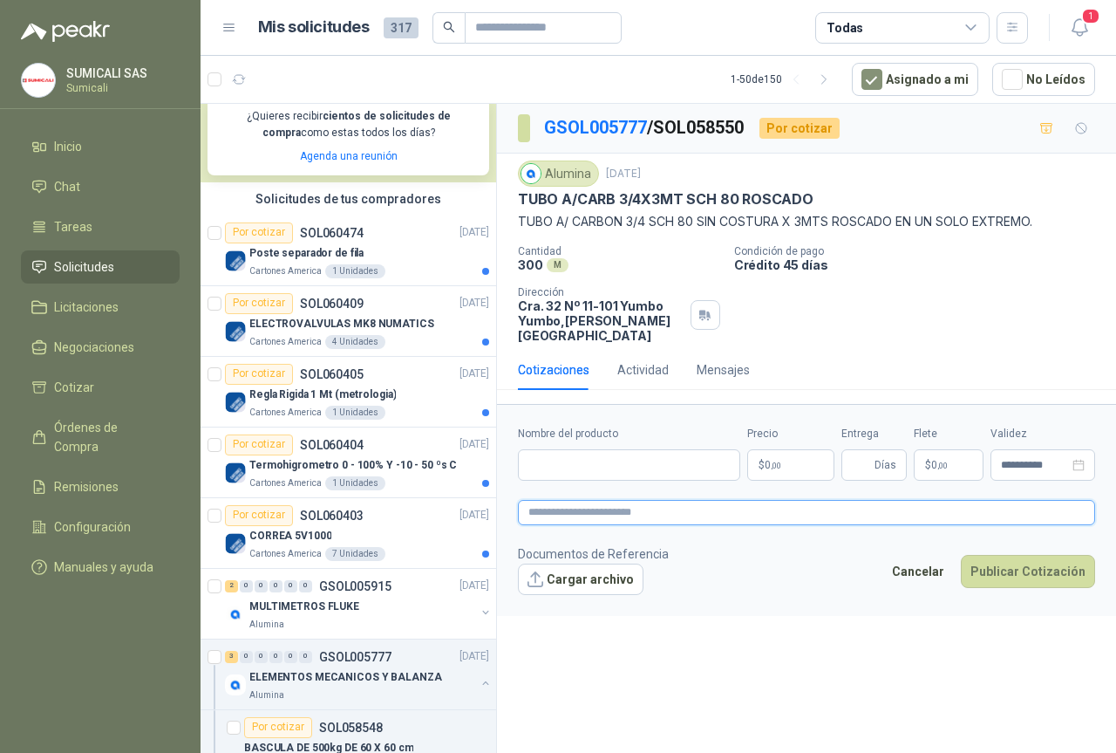
click at [607, 500] on textarea at bounding box center [806, 512] width 577 height 25
type textarea "*"
type textarea "**"
type textarea "*"
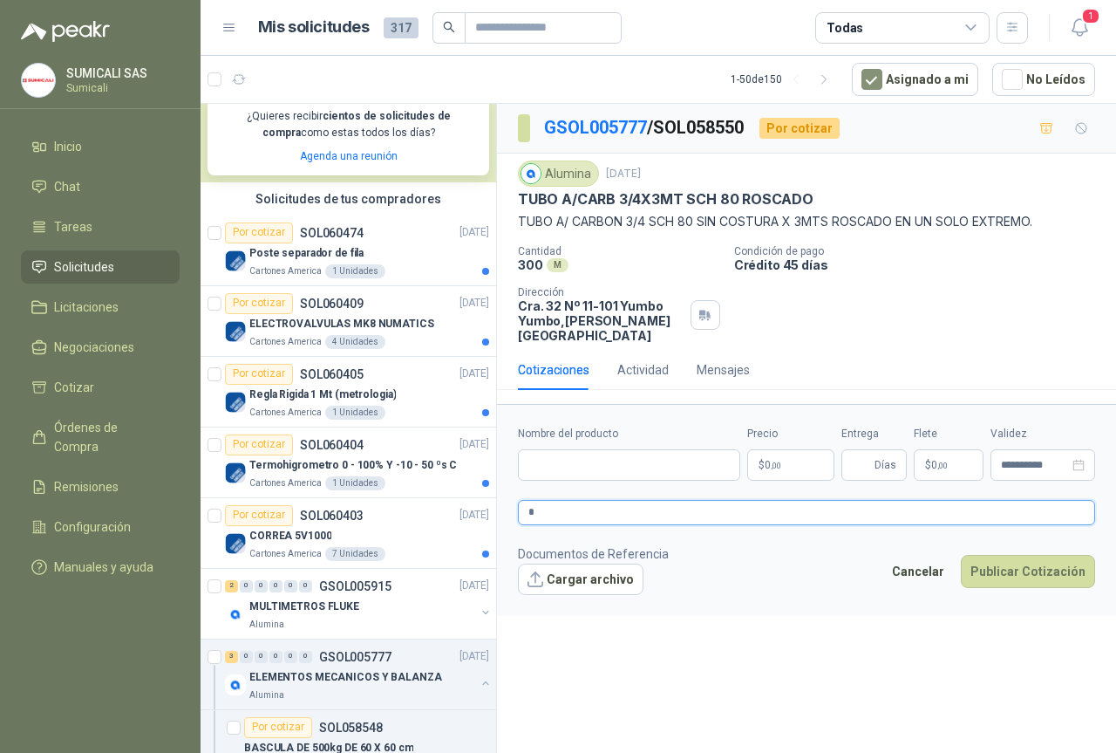
type textarea "**"
type textarea "****"
type textarea "*****"
type textarea "******"
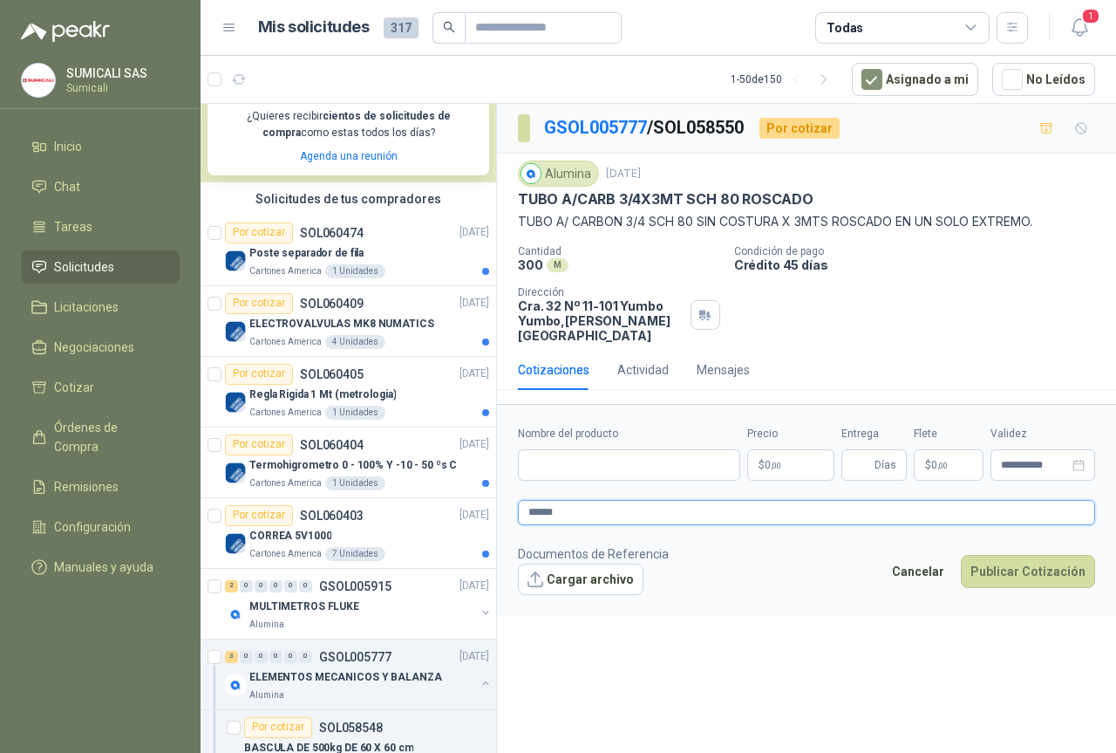
type textarea "*******"
type textarea "********"
type textarea "*********"
type textarea "**********"
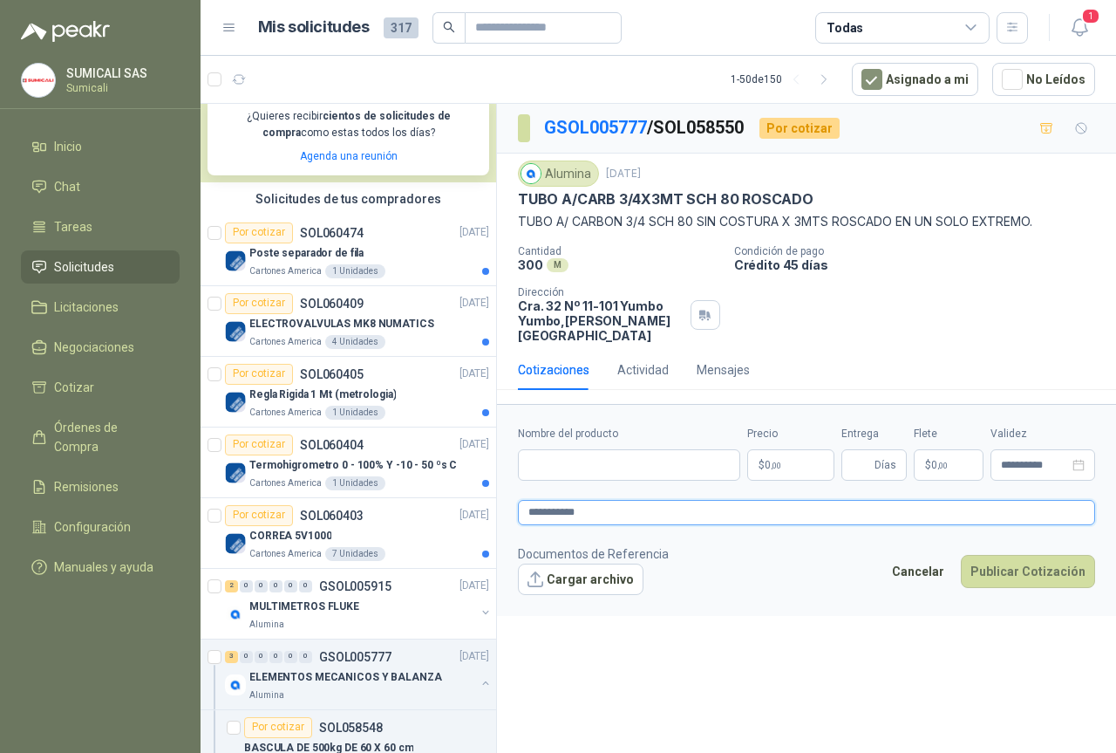
type textarea "**********"
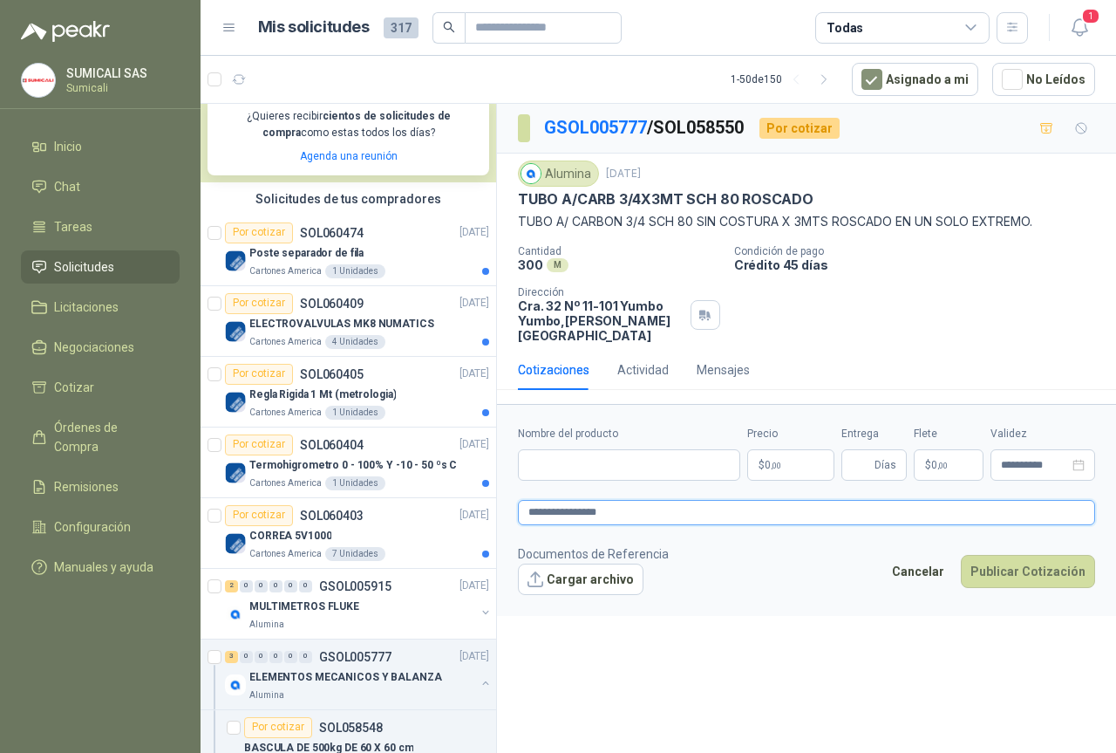
type textarea "**********"
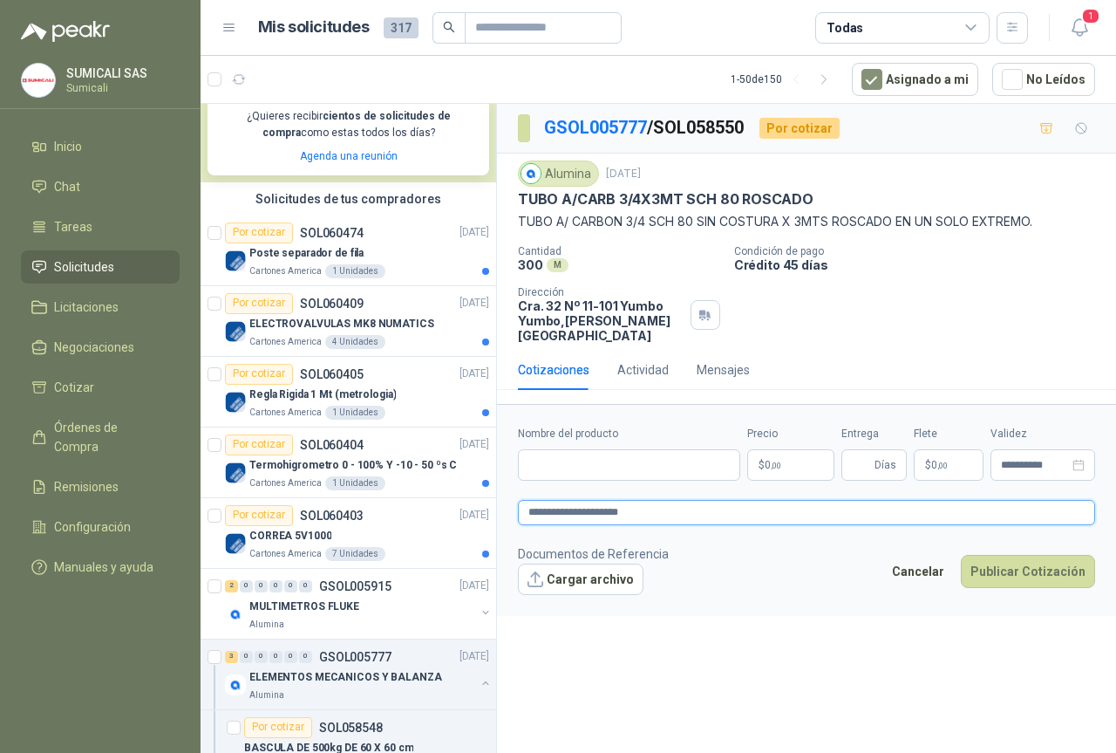
type textarea "**********"
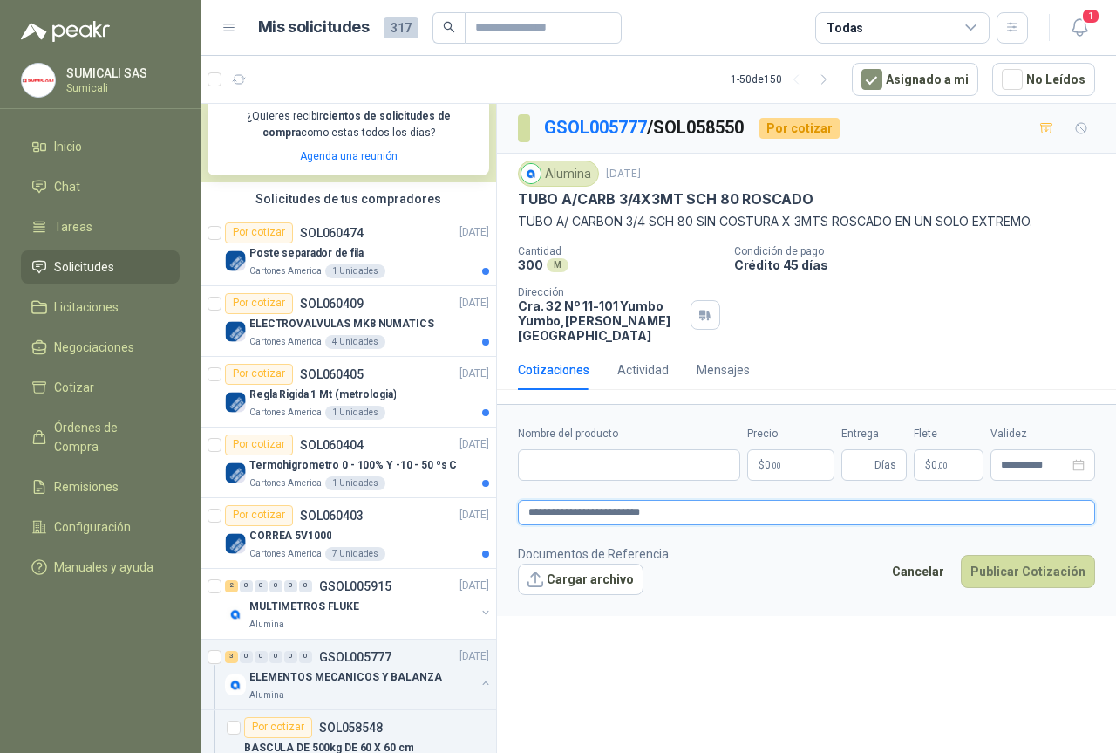
type textarea "**********"
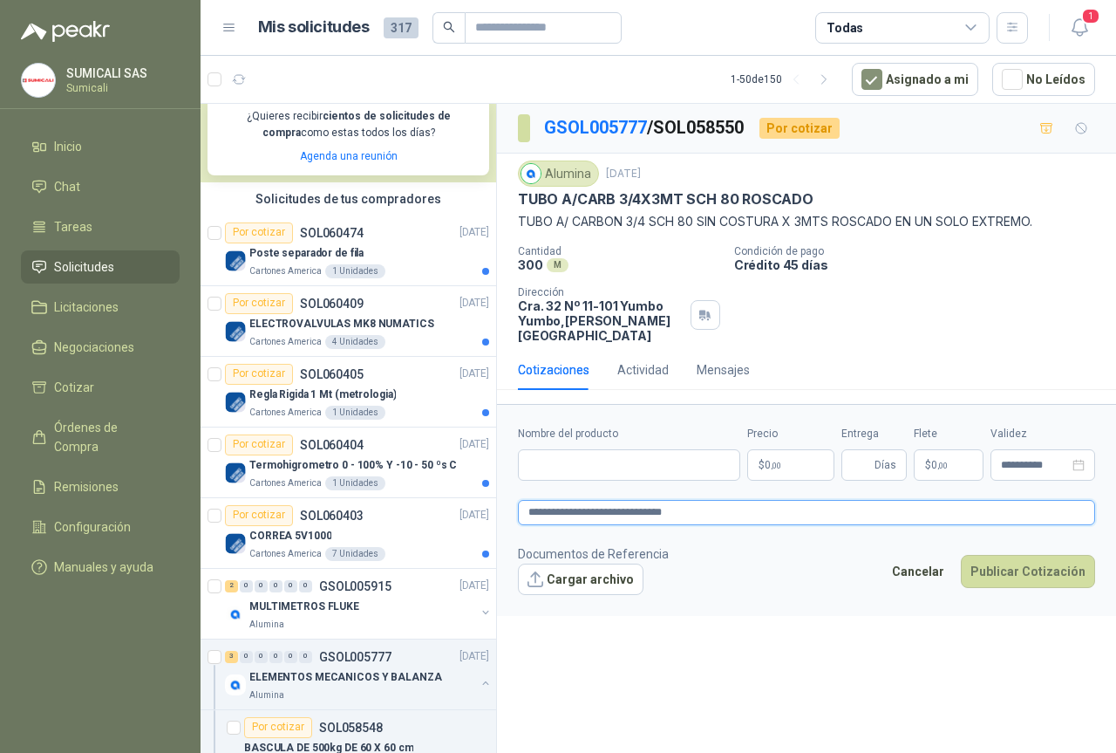
type textarea "**********"
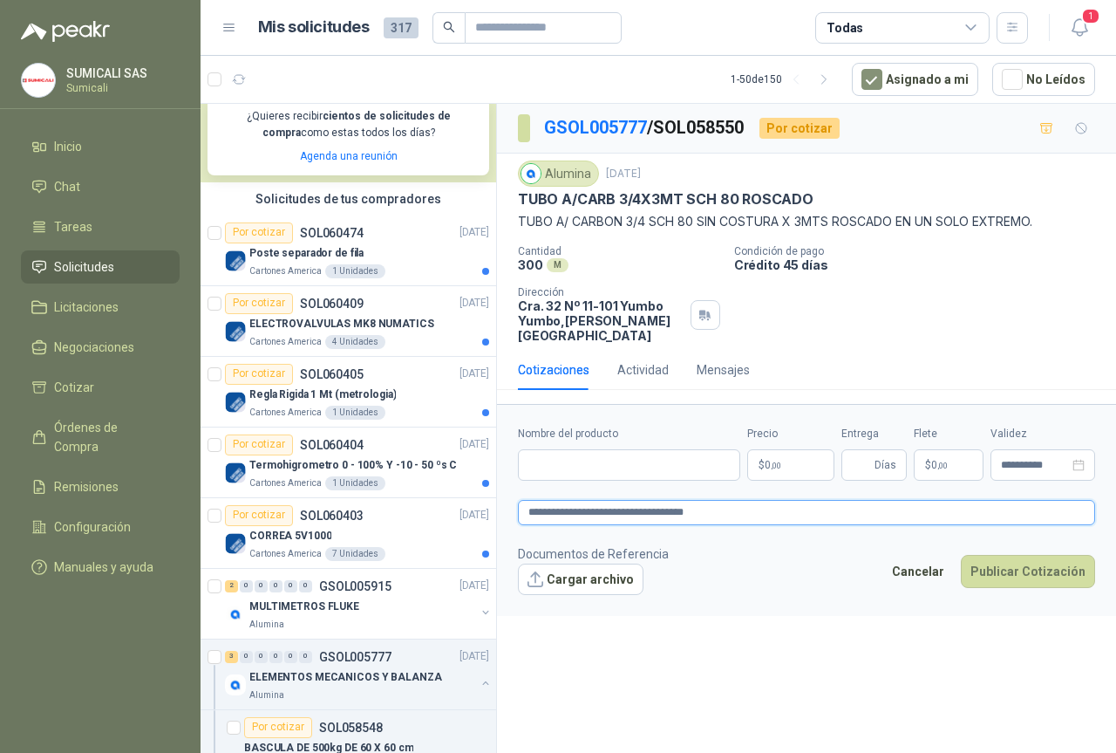
type textarea "**********"
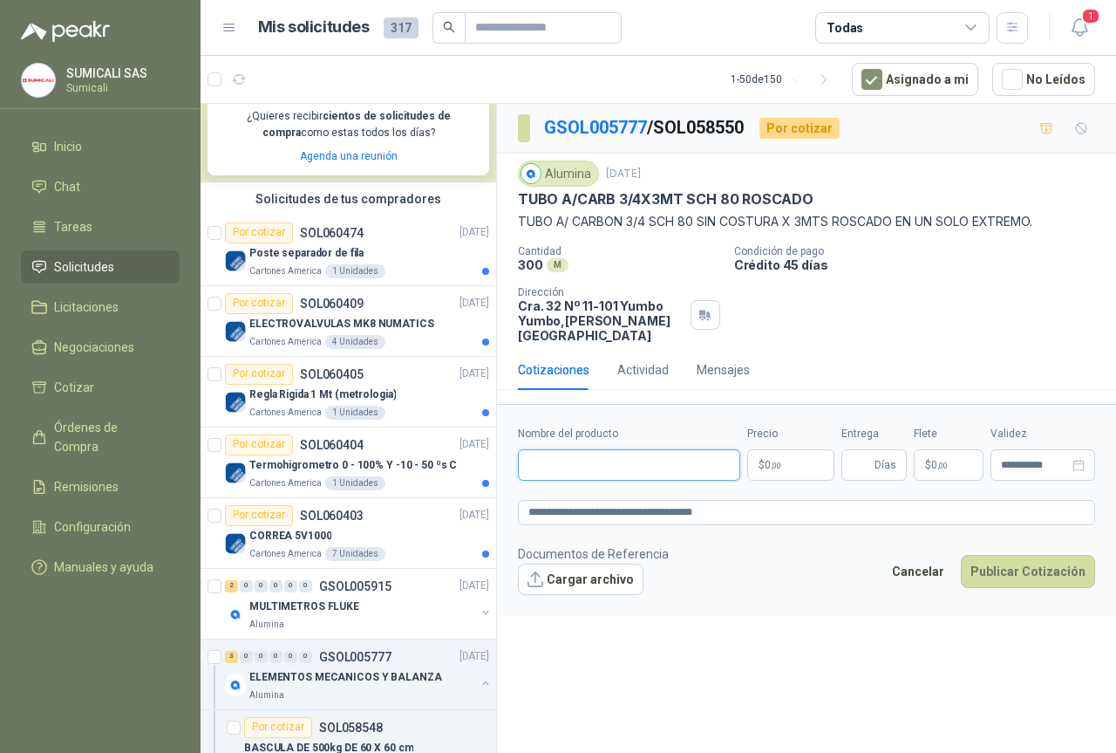
click at [635, 462] on input "Nombre del producto" at bounding box center [629, 464] width 222 height 31
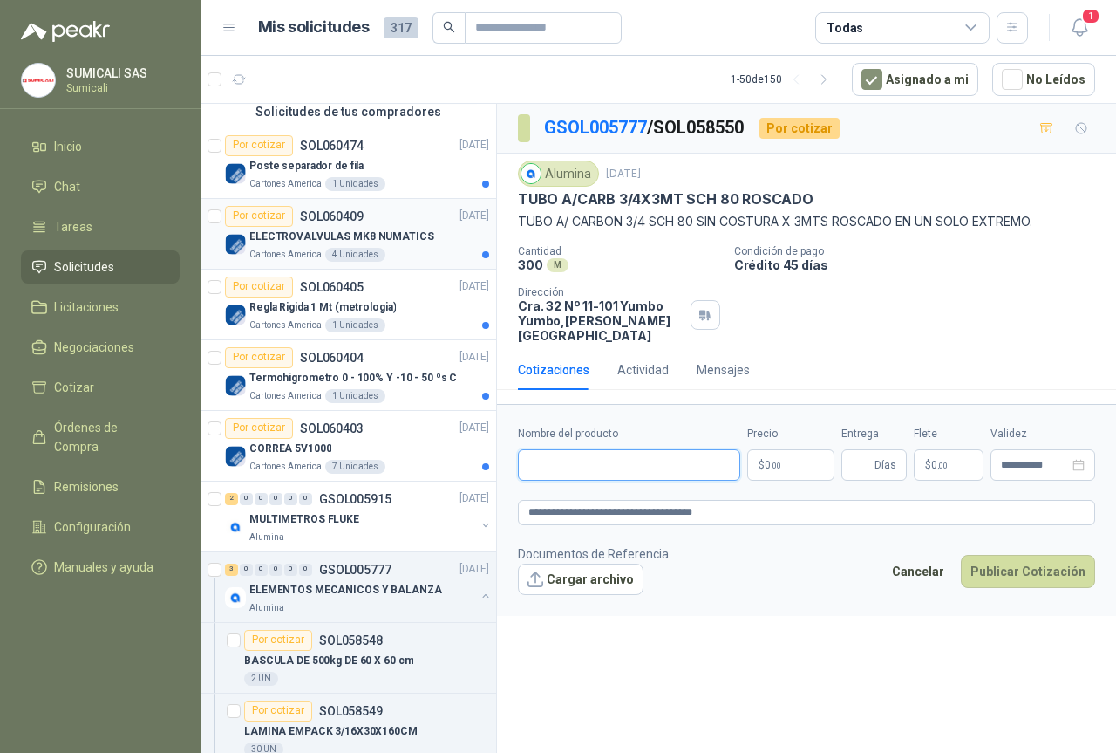
scroll to position [523, 0]
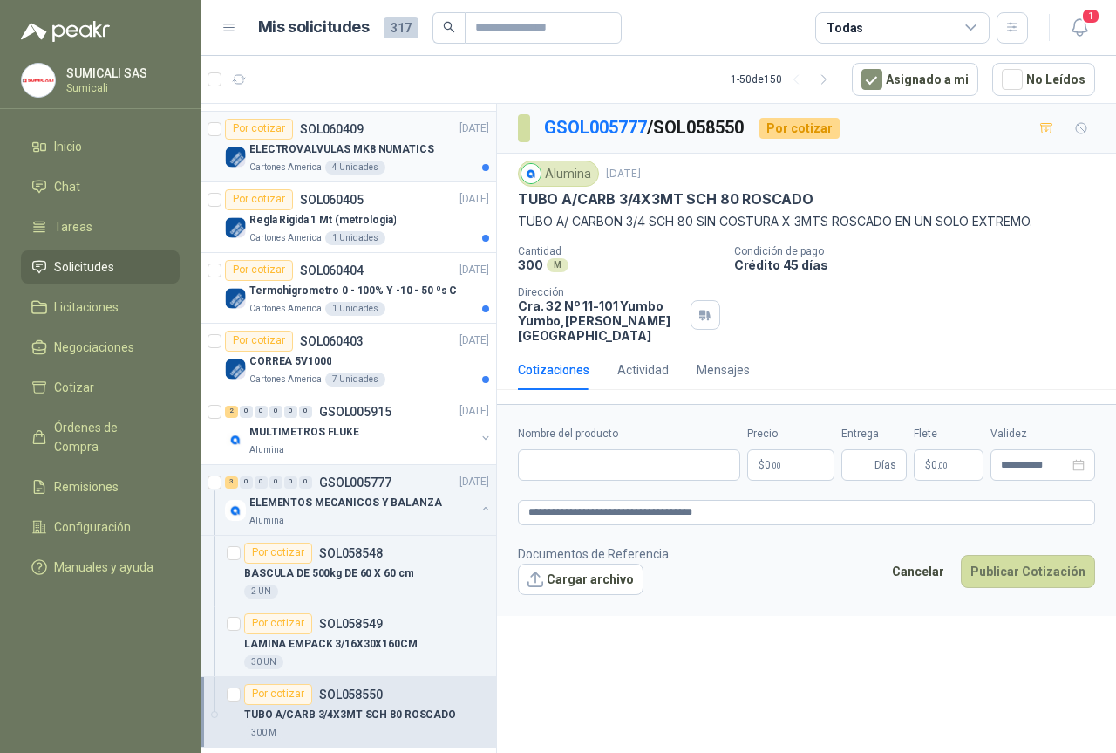
click at [393, 424] on div "MULTIMETROS FLUKE" at bounding box center [362, 432] width 226 height 21
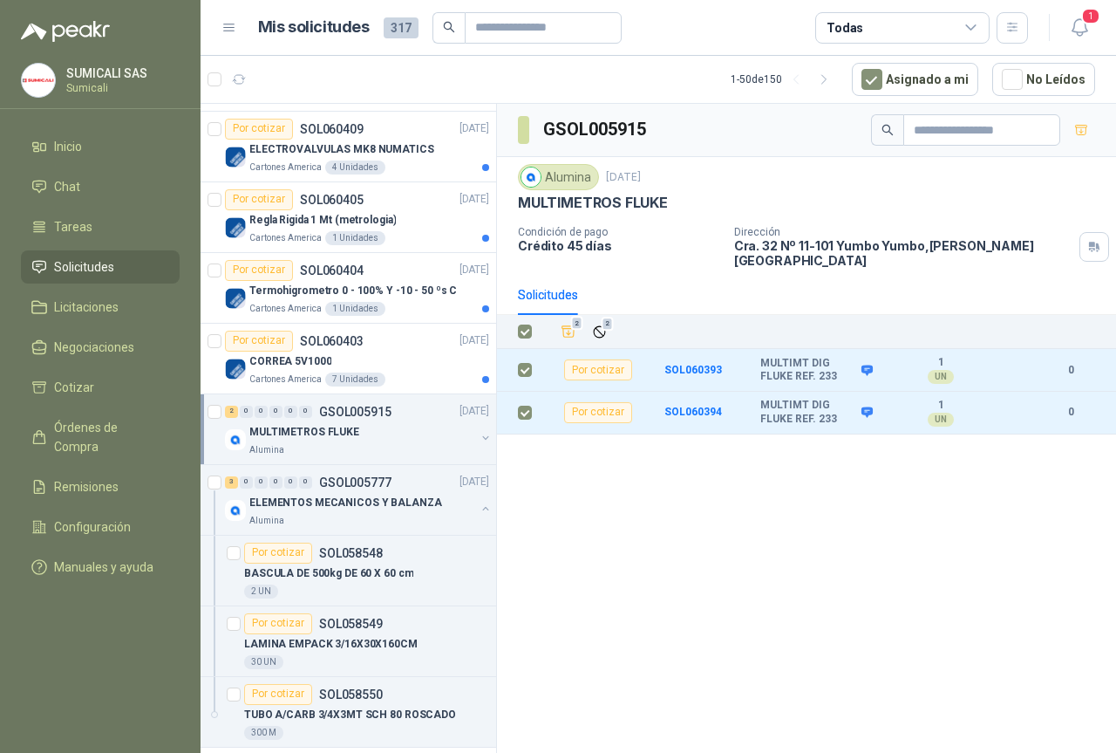
drag, startPoint x: 639, startPoint y: 487, endPoint x: 899, endPoint y: 478, distance: 260.1
click at [899, 478] on div "GSOL005915 Alumina [DATE] MULTIMETROS FLUKE Condición de pago Crédito 45 días D…" at bounding box center [806, 431] width 619 height 655
click at [876, 480] on div "GSOL005915 Alumina [DATE] MULTIMETROS FLUKE Condición de pago Crédito 45 días D…" at bounding box center [806, 431] width 619 height 655
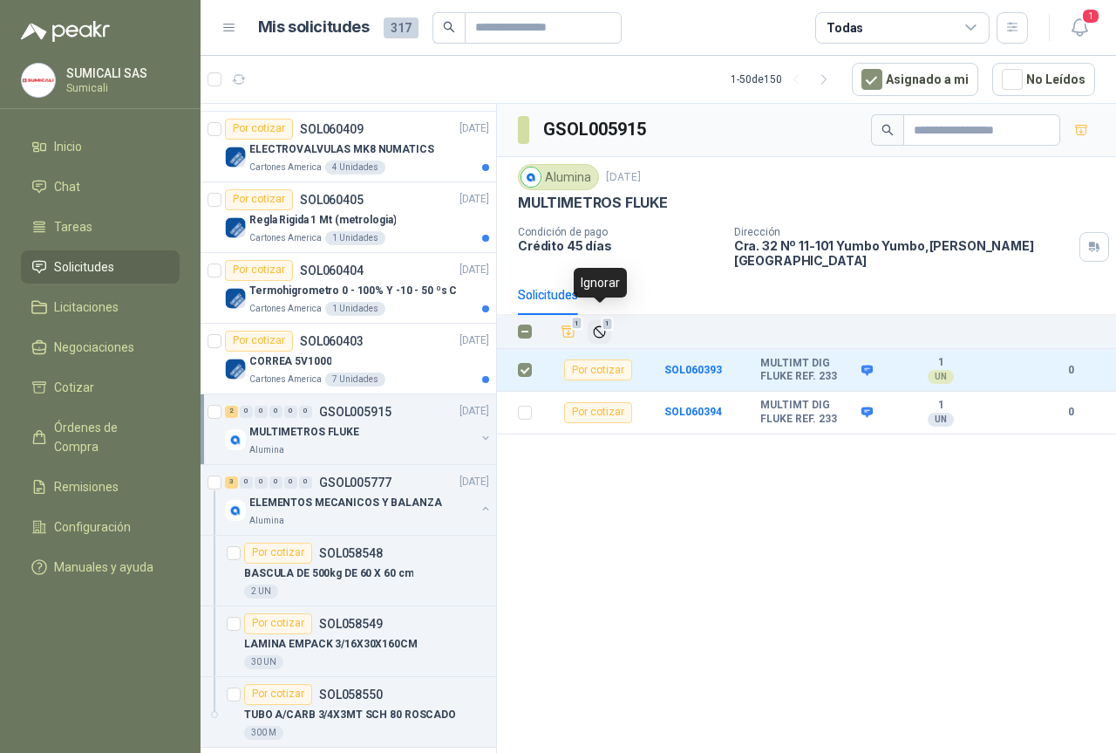
click at [600, 324] on icon "Ignorar" at bounding box center [599, 331] width 15 height 15
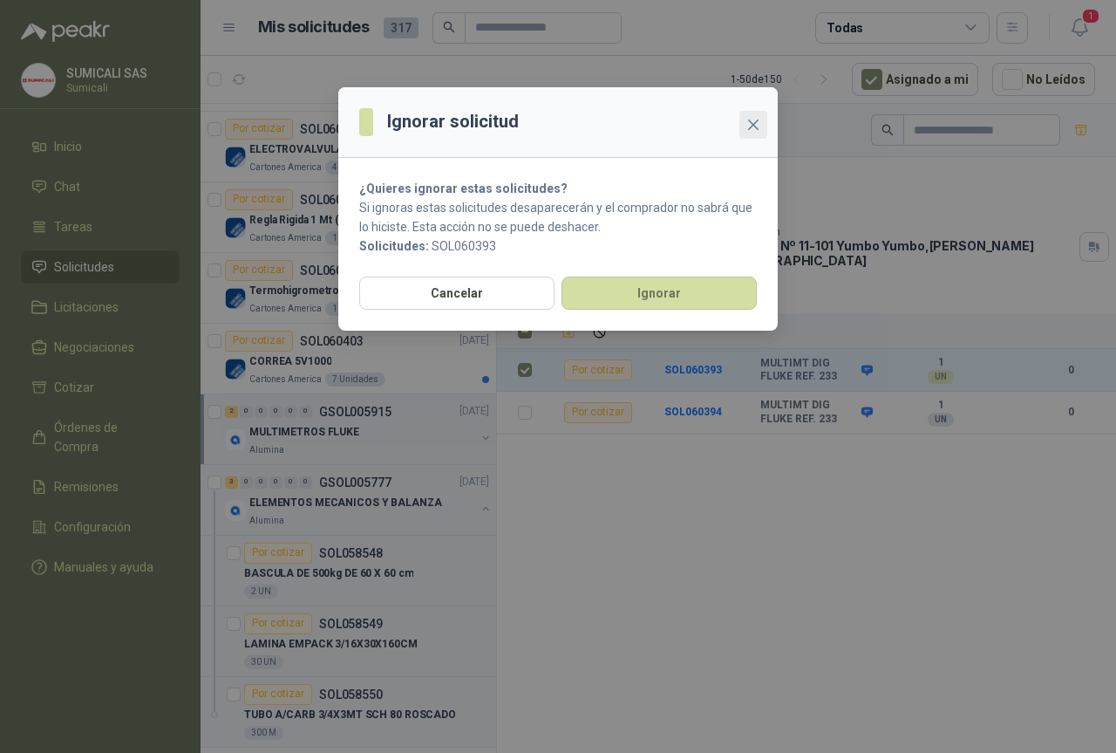
click at [754, 127] on icon "close" at bounding box center [754, 125] width 14 height 14
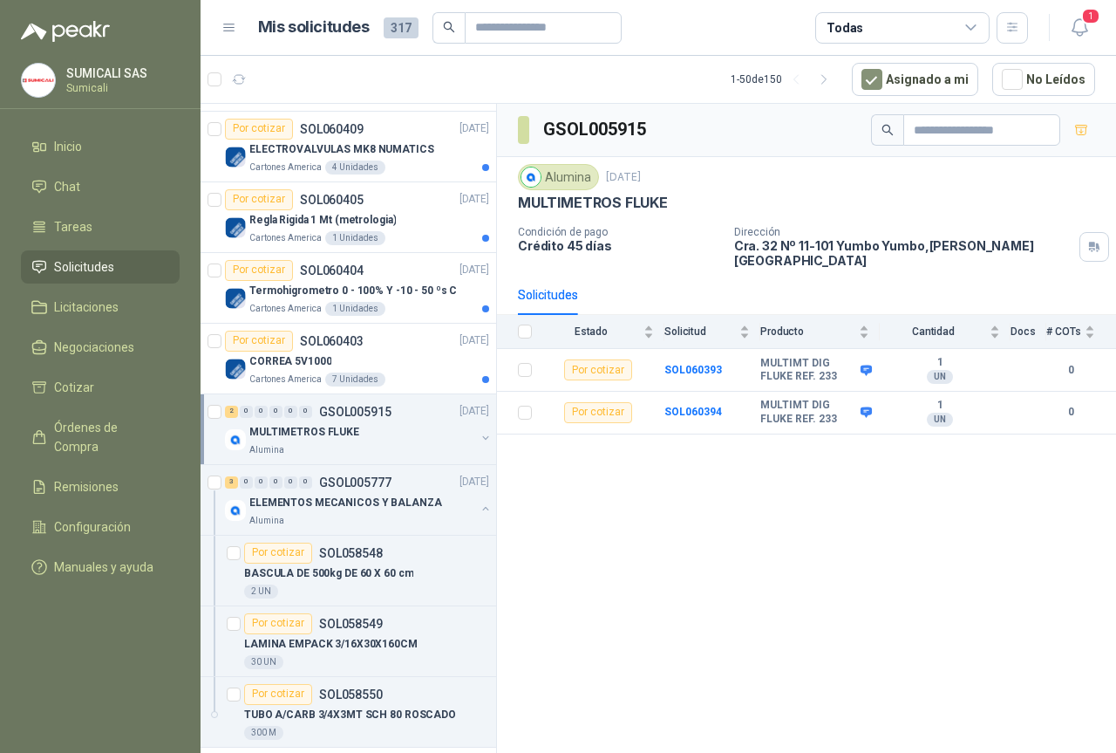
click at [538, 498] on div "GSOL005915 Alumina [DATE] MULTIMETROS FLUKE Condición de pago Crédito 45 días D…" at bounding box center [806, 431] width 619 height 655
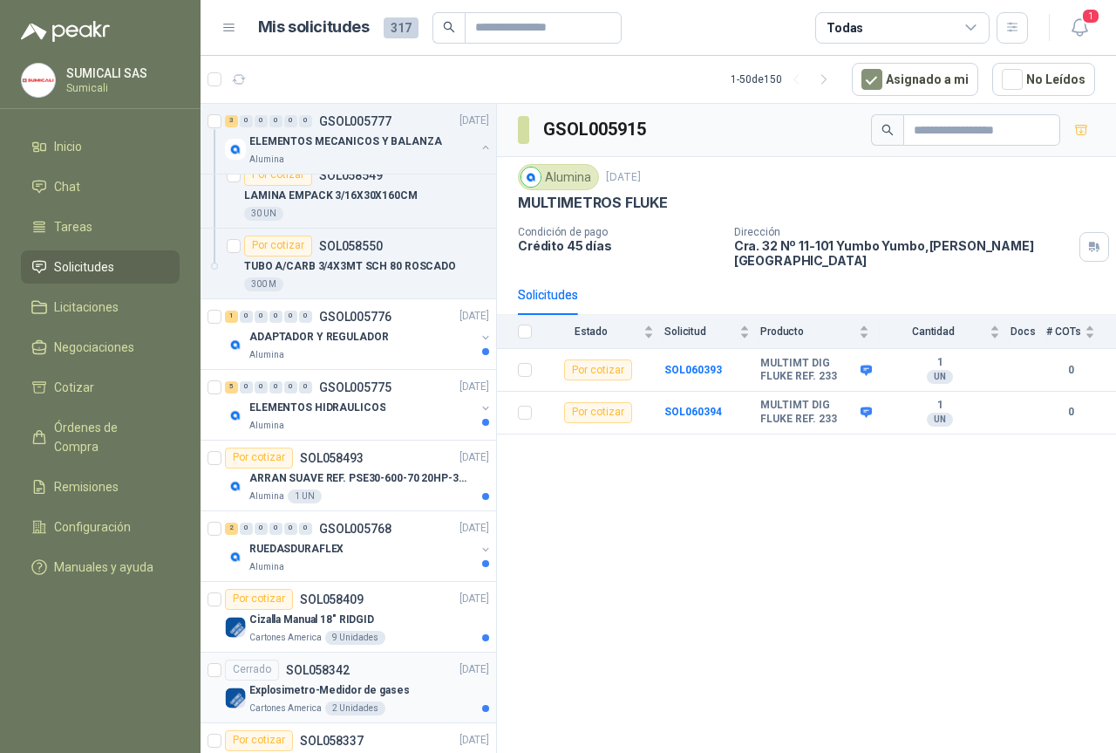
scroll to position [872, 0]
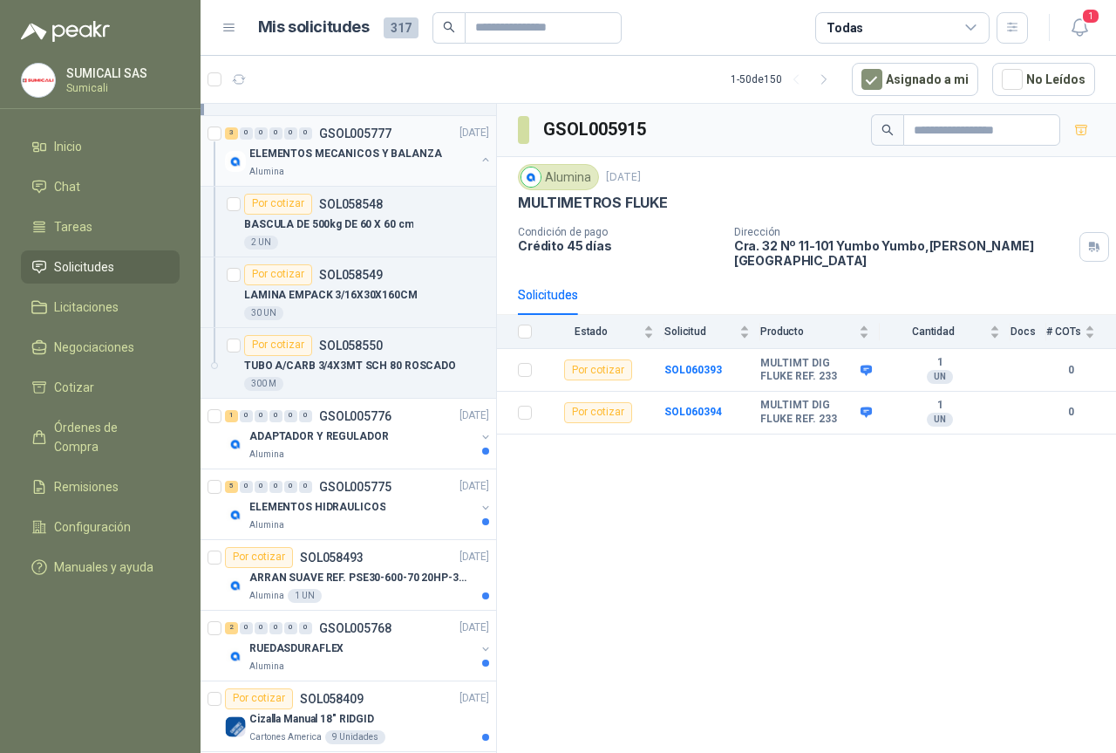
click at [405, 183] on div "3 0 0 0 0 0 GSOL005777 [DATE] ELEMENTOS MECANICOS Y BALANZA Alumina" at bounding box center [349, 151] width 296 height 71
click at [406, 182] on div "3 0 0 0 0 0 GSOL005777 [DATE] ELEMENTOS MECANICOS Y BALANZA Alumina" at bounding box center [349, 151] width 296 height 71
click at [406, 216] on div "BASCULA DE 500kg DE 60 X 60 cm" at bounding box center [366, 225] width 245 height 21
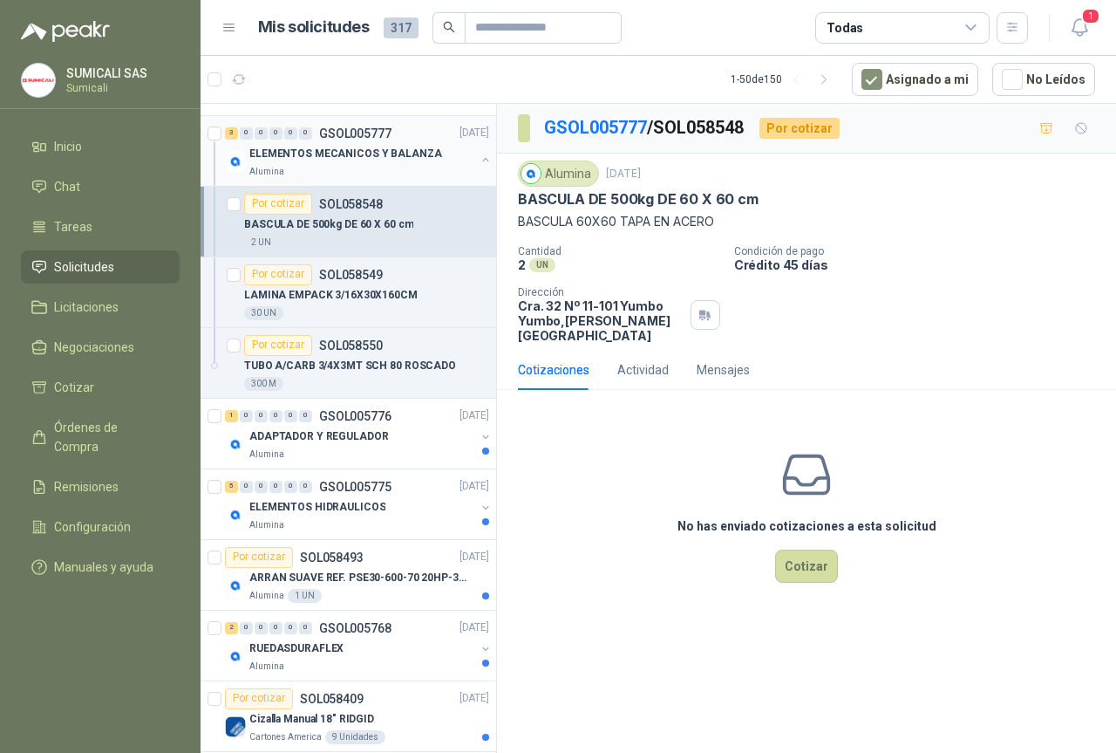
click at [321, 173] on div "Alumina" at bounding box center [362, 172] width 226 height 14
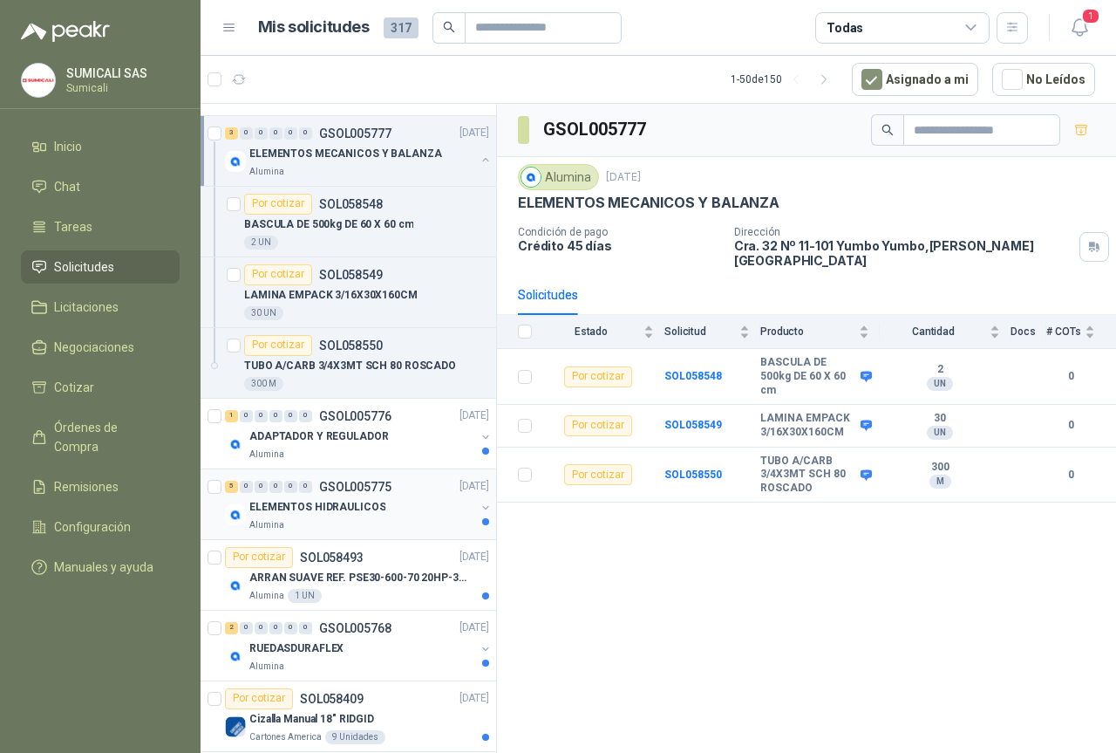
click at [401, 524] on div "Alumina" at bounding box center [362, 525] width 226 height 14
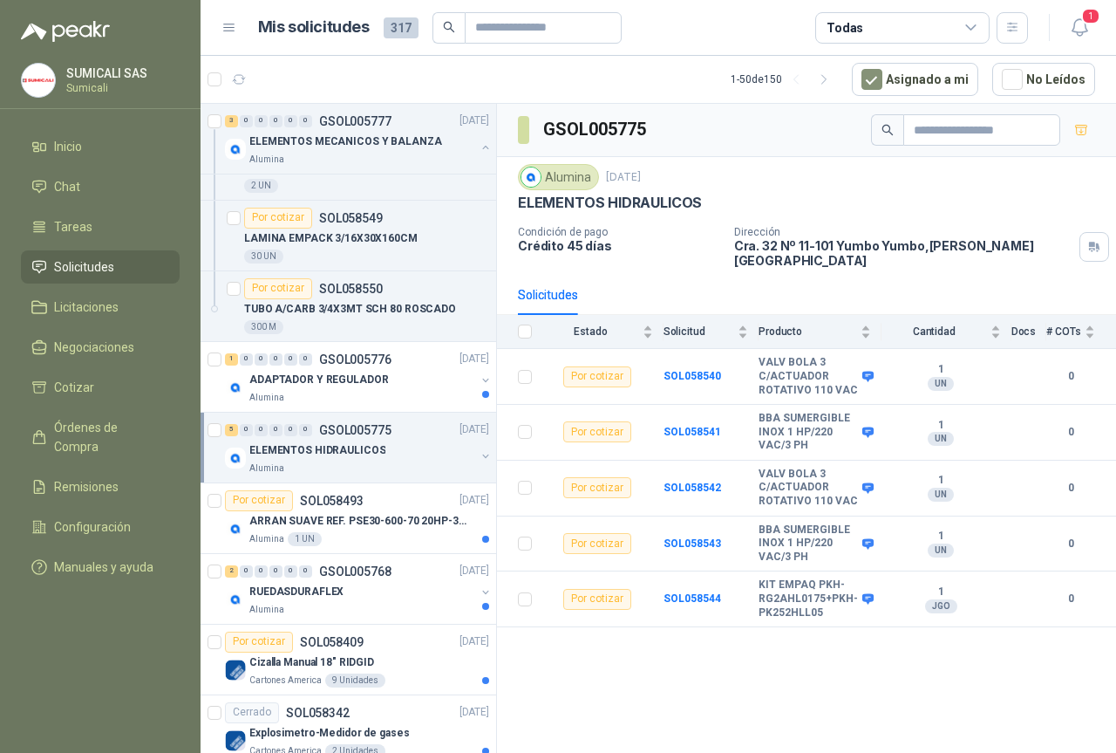
scroll to position [959, 0]
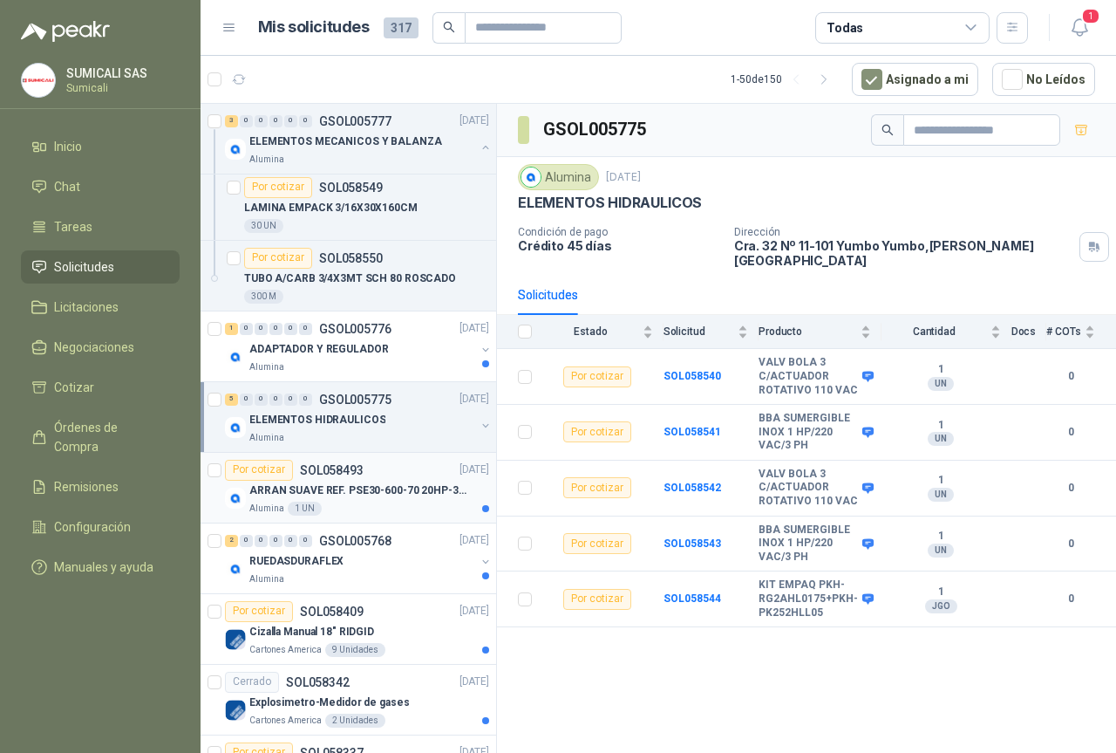
click at [392, 473] on div "Por cotizar SOL058493 [DATE]" at bounding box center [357, 470] width 264 height 21
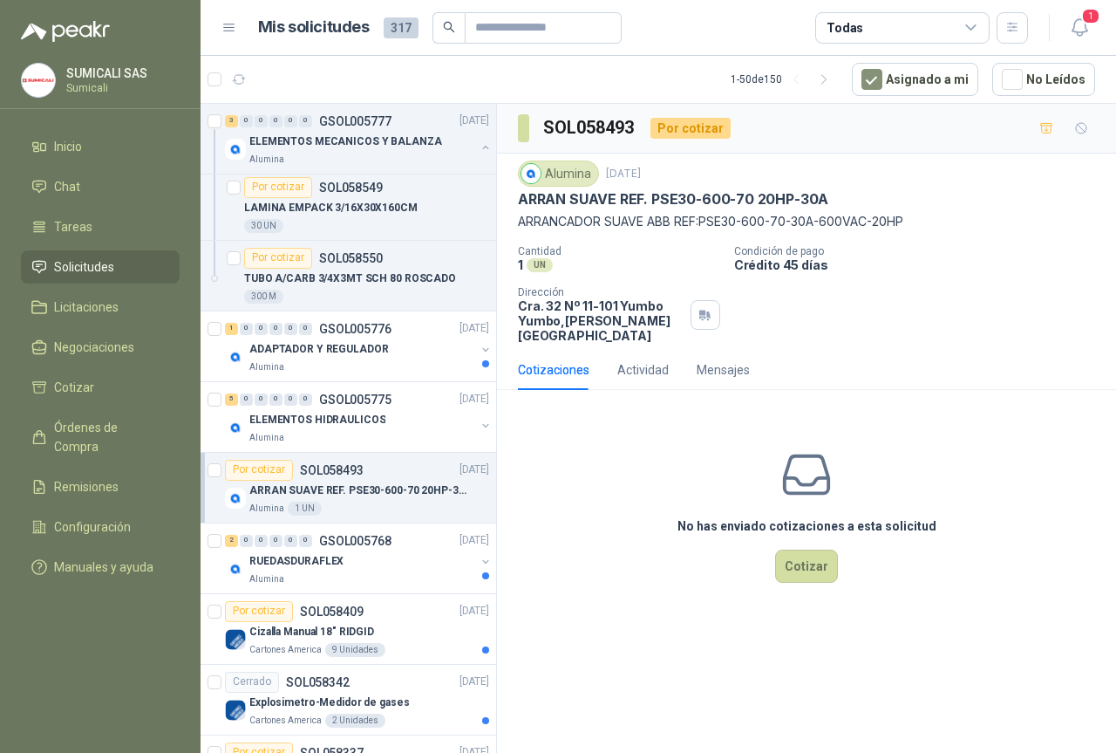
click at [378, 508] on div "Alumina 1 UN" at bounding box center [369, 509] width 240 height 14
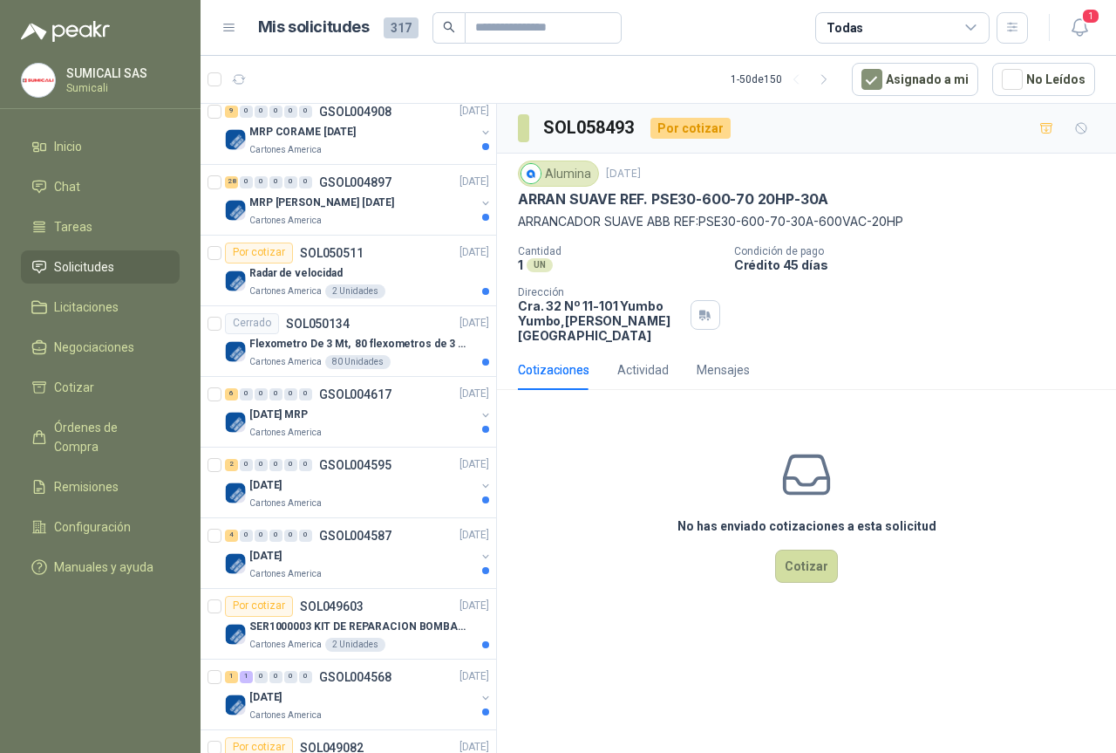
scroll to position [2529, 0]
